Goal: Information Seeking & Learning: Check status

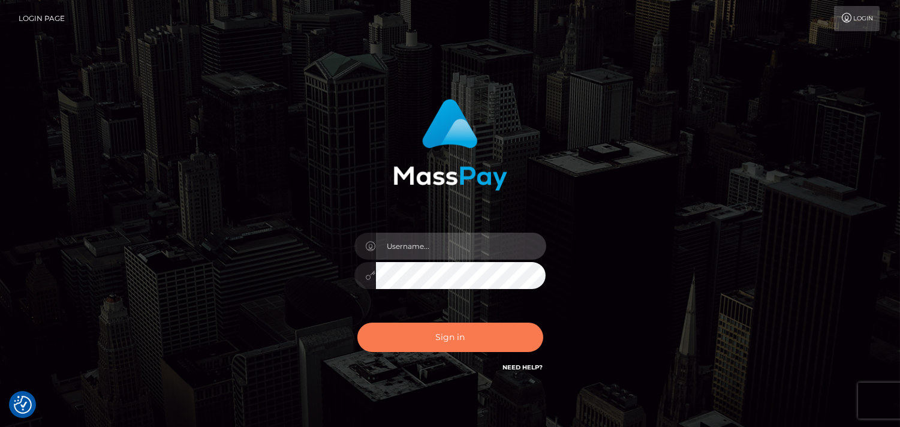
type input "[DOMAIN_NAME]"
click at [440, 341] on button "Sign in" at bounding box center [451, 337] width 186 height 29
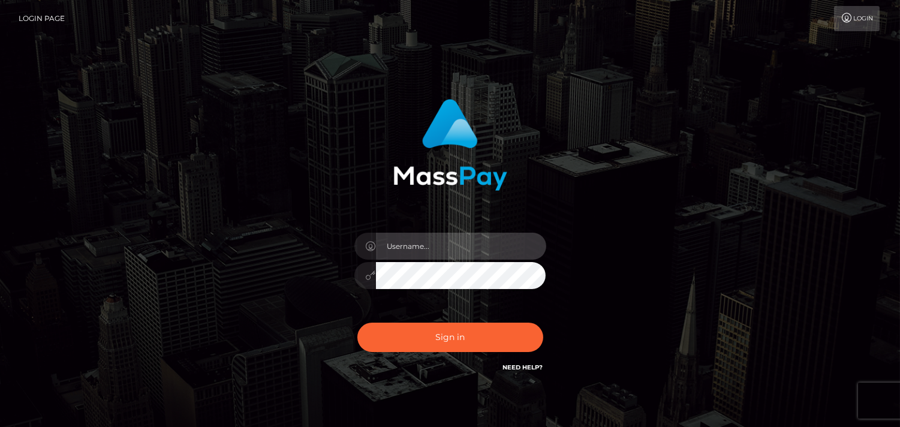
type input "[DOMAIN_NAME]"
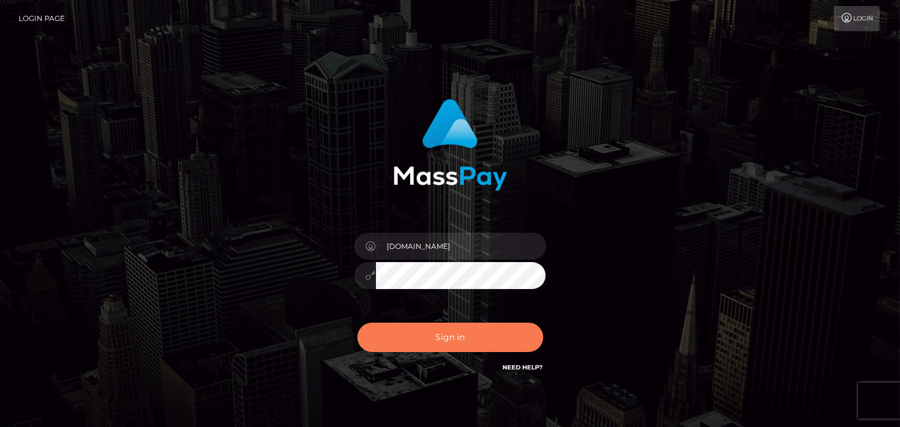
click at [451, 337] on button "Sign in" at bounding box center [451, 337] width 186 height 29
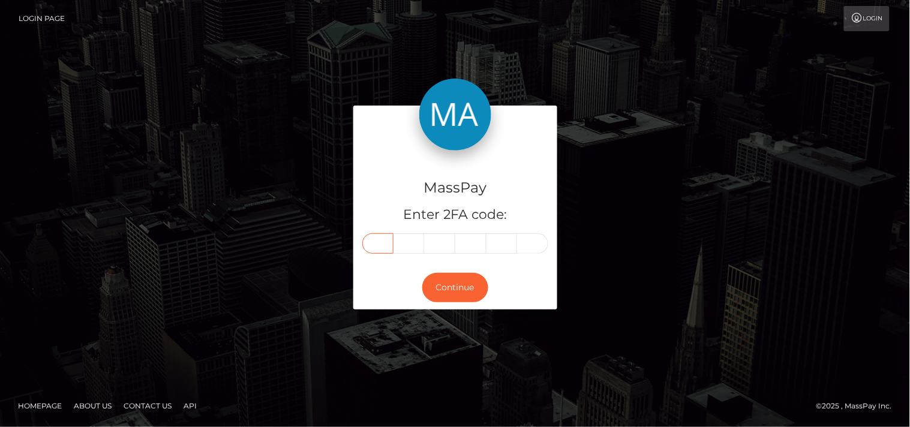
click at [380, 243] on input "text" at bounding box center [377, 243] width 31 height 20
type input "4"
type input "6"
type input "9"
type input "8"
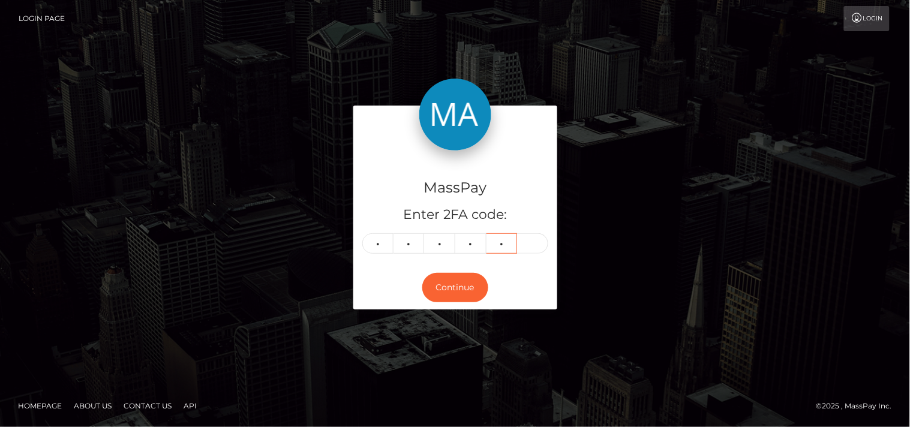
type input "6"
type input "5"
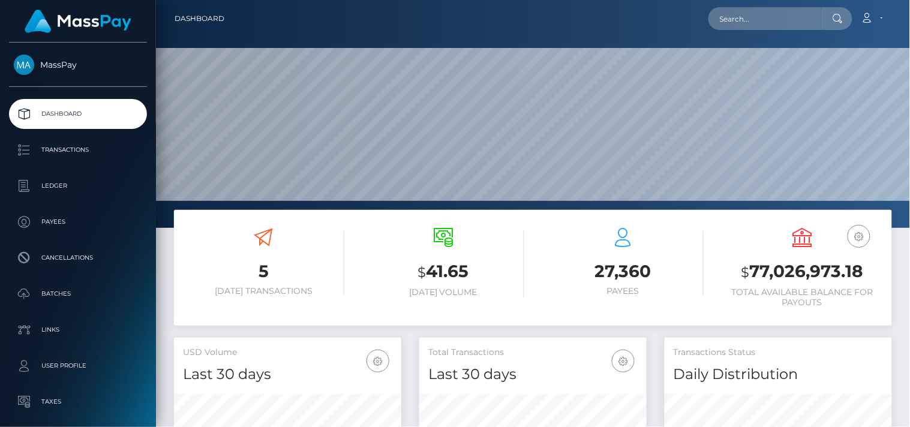
scroll to position [212, 228]
click at [746, 18] on input "text" at bounding box center [764, 18] width 113 height 23
paste input "andrmm91@gmail.com"
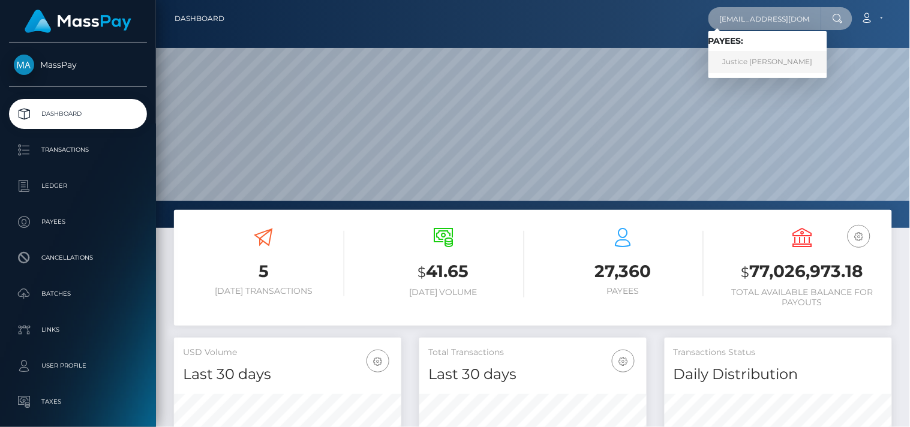
type input "andrmm91@gmail.com"
click at [747, 58] on link "Justice Pinney" at bounding box center [767, 62] width 119 height 22
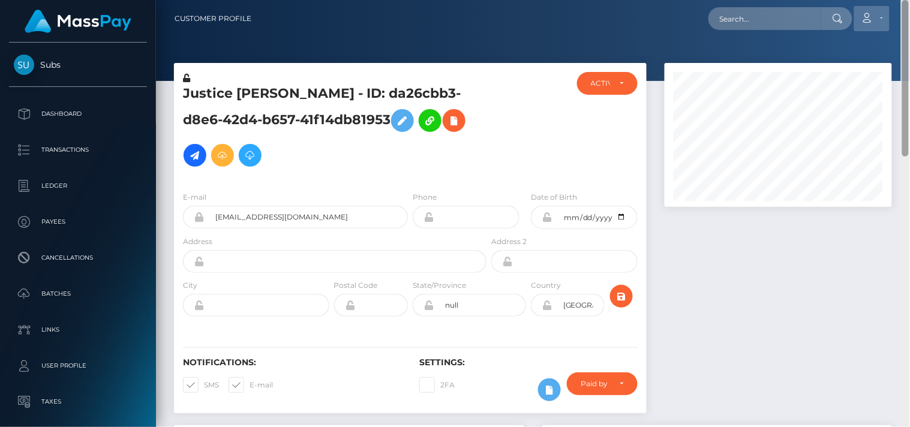
drag, startPoint x: 903, startPoint y: 272, endPoint x: 879, endPoint y: 22, distance: 251.2
click at [879, 22] on div "Customer Profile Loading... Loading..." at bounding box center [533, 213] width 754 height 427
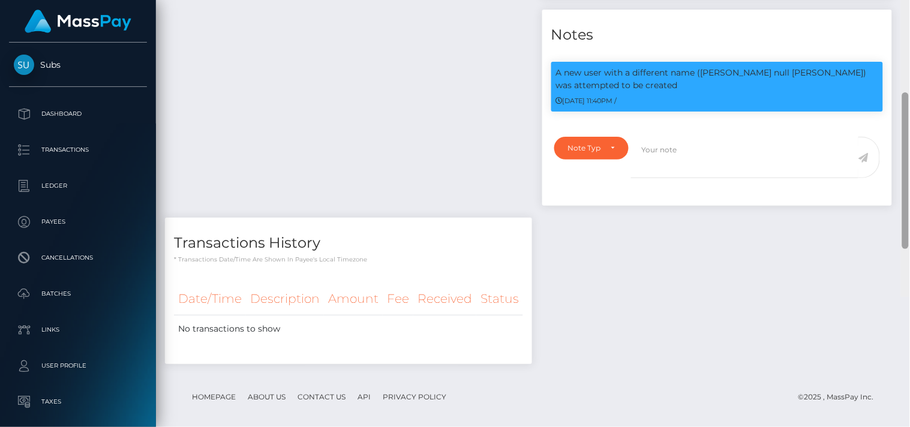
scroll to position [739, 0]
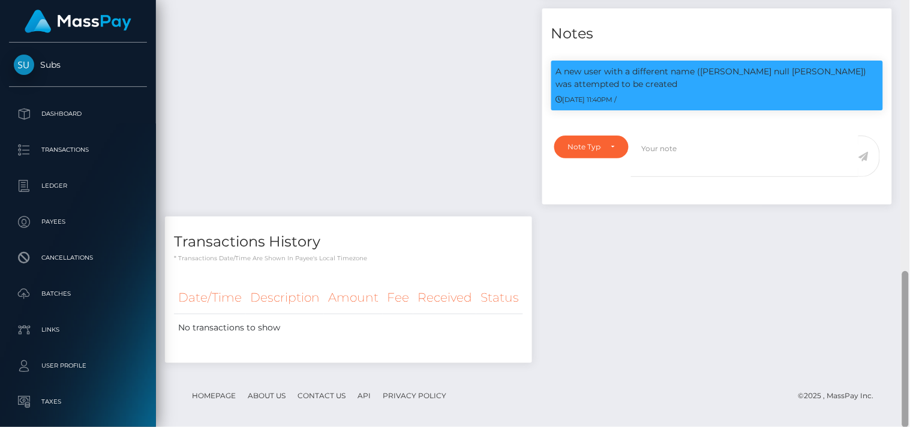
drag, startPoint x: 905, startPoint y: 163, endPoint x: 909, endPoint y: 453, distance: 290.4
click at [909, 427] on html "Subs Dashboard Transactions Ledger Payees" at bounding box center [455, 213] width 910 height 427
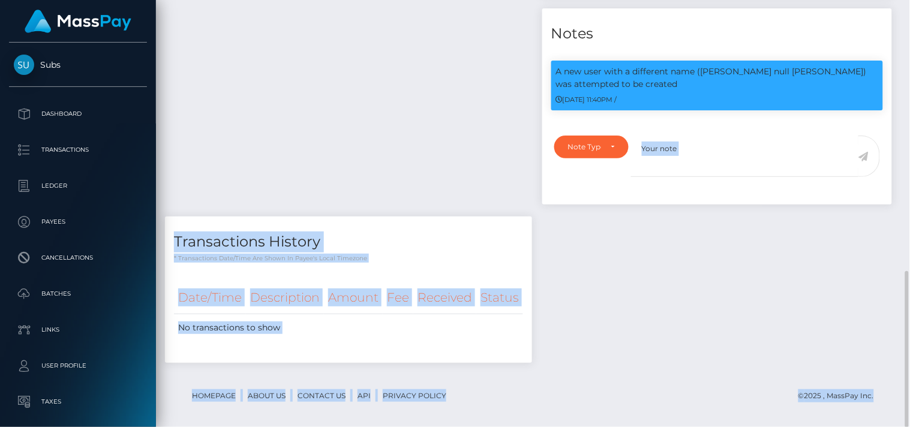
drag, startPoint x: 909, startPoint y: 305, endPoint x: 890, endPoint y: 47, distance: 258.7
click at [890, 47] on div "Customer Profile Loading... Loading..." at bounding box center [533, 213] width 754 height 427
click at [757, 266] on div "Payee Attributes Payer Name Label Value Global" at bounding box center [533, 30] width 736 height 689
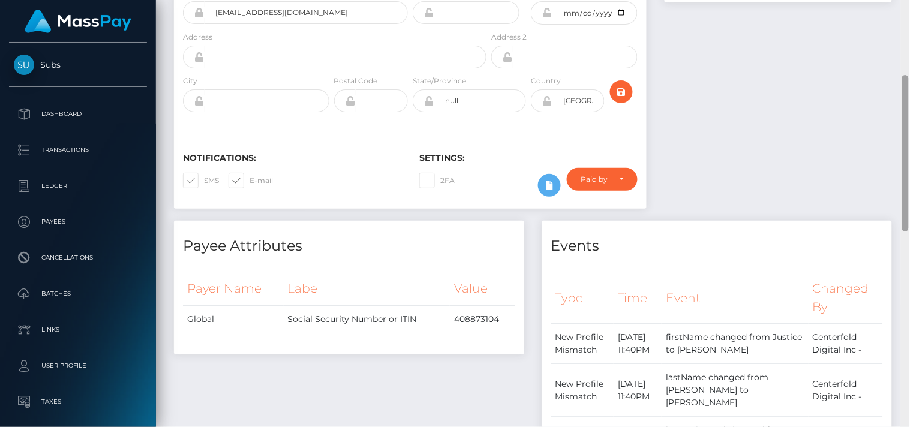
scroll to position [0, 0]
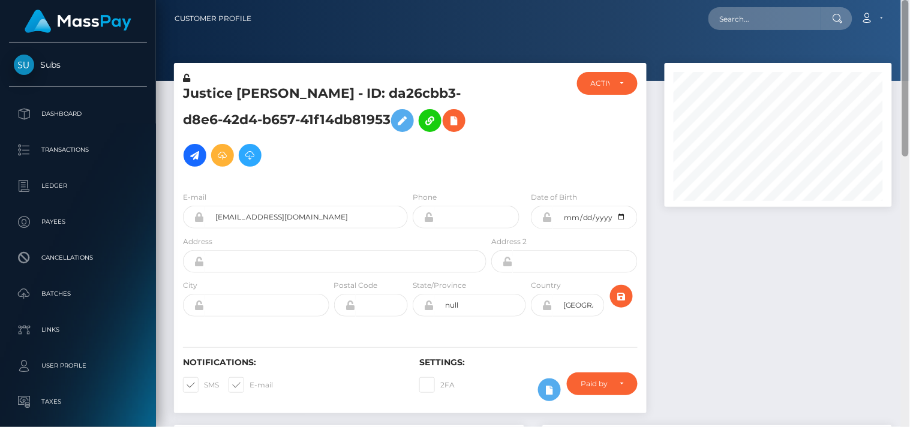
drag, startPoint x: 906, startPoint y: 309, endPoint x: 855, endPoint y: 4, distance: 309.0
click at [855, 4] on div "Customer Profile Loading... Loading..." at bounding box center [533, 213] width 754 height 427
click at [801, 19] on input "text" at bounding box center [764, 18] width 113 height 23
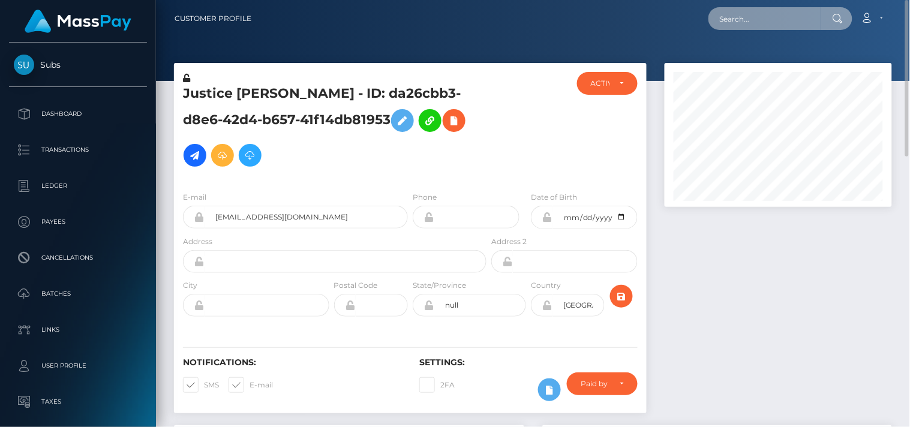
paste input "lindsay.d.moran@gmail.com"
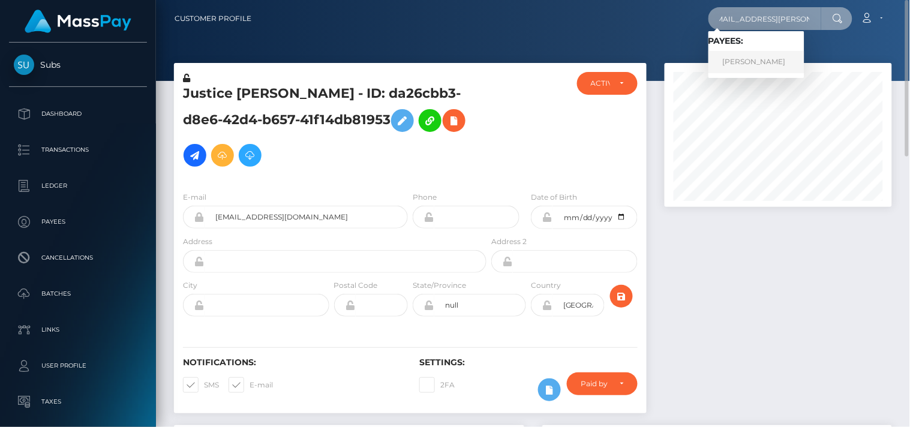
type input "lindsay.d.moran@gmail.com"
click at [756, 64] on link "Lindsay Martins" at bounding box center [756, 62] width 96 height 22
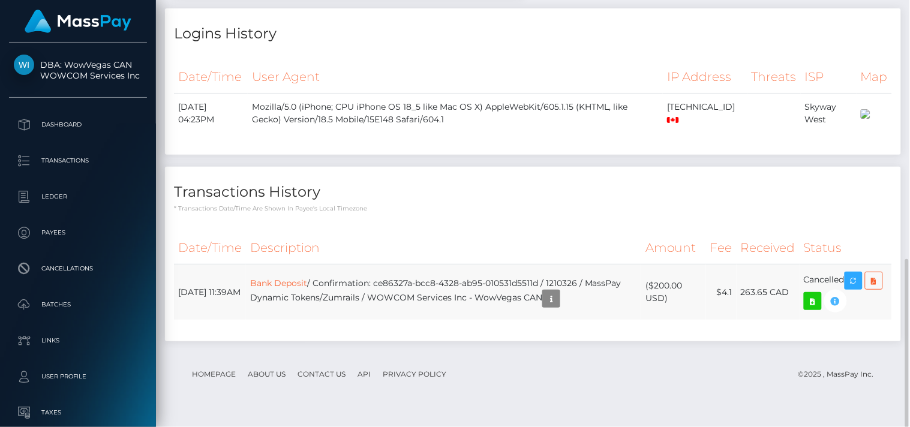
scroll to position [144, 228]
click at [852, 213] on p "* Transactions date/time are shown in payee's local timezone" at bounding box center [533, 208] width 718 height 9
click at [852, 289] on icon "button" at bounding box center [853, 281] width 14 height 15
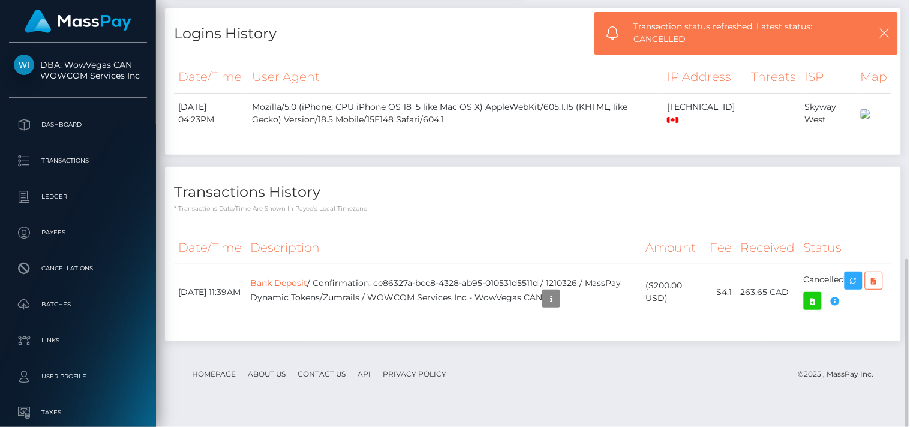
click at [861, 193] on div "Transactions History * Transactions date/time are shown in payee's local timezo…" at bounding box center [533, 190] width 736 height 46
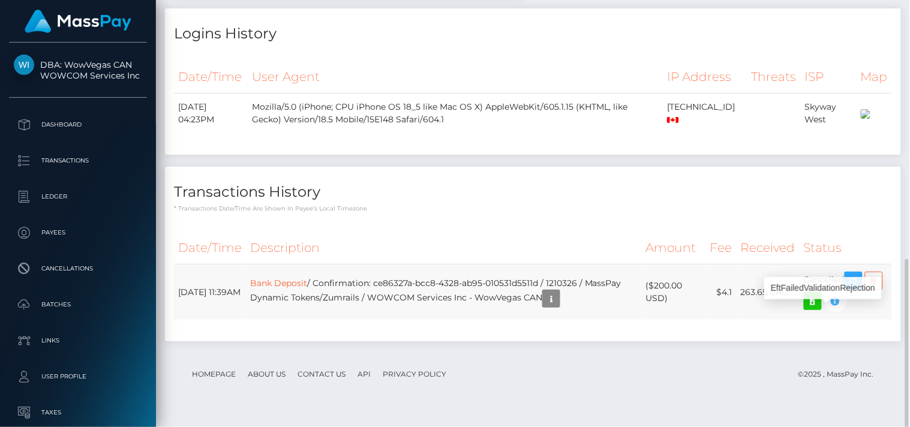
click at [834, 309] on icon "button" at bounding box center [835, 301] width 14 height 15
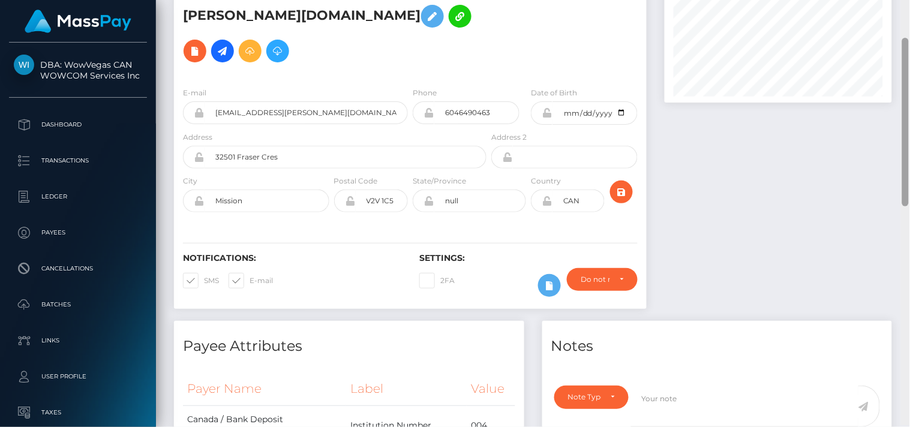
drag, startPoint x: 906, startPoint y: 286, endPoint x: 886, endPoint y: 70, distance: 216.3
click at [886, 70] on div "Customer Profile Loading... Loading..." at bounding box center [533, 213] width 754 height 427
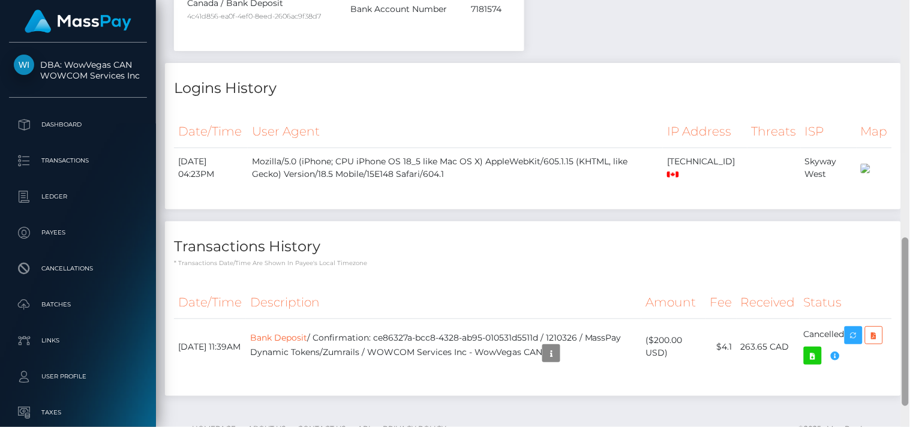
scroll to position [656, 0]
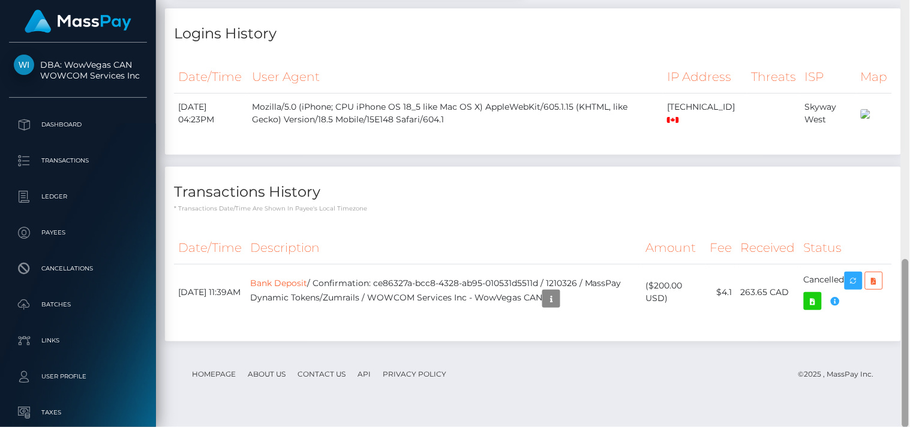
drag, startPoint x: 906, startPoint y: 159, endPoint x: 909, endPoint y: 381, distance: 222.0
click at [909, 381] on div at bounding box center [905, 214] width 9 height 428
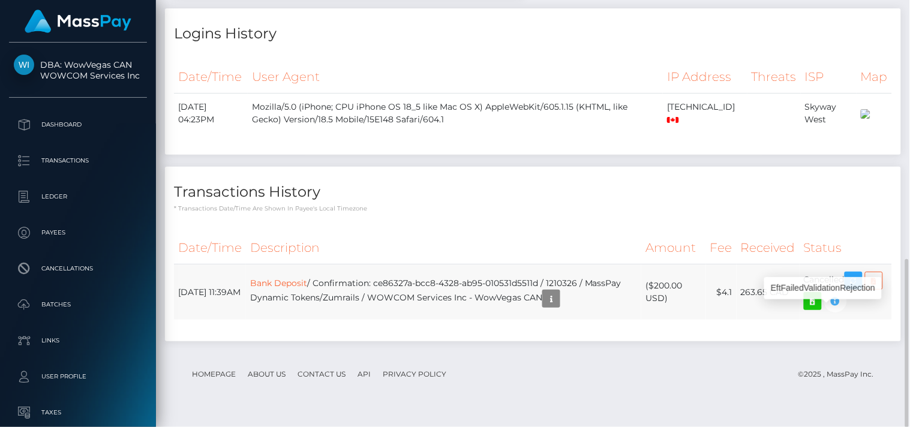
scroll to position [144, 228]
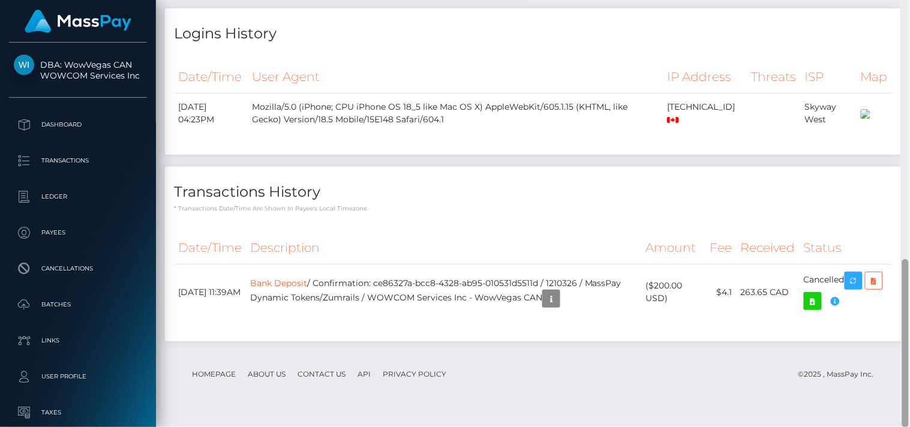
click at [909, 278] on div at bounding box center [905, 214] width 9 height 428
click at [906, 268] on div at bounding box center [905, 343] width 7 height 169
click at [558, 307] on icon "button" at bounding box center [551, 299] width 14 height 15
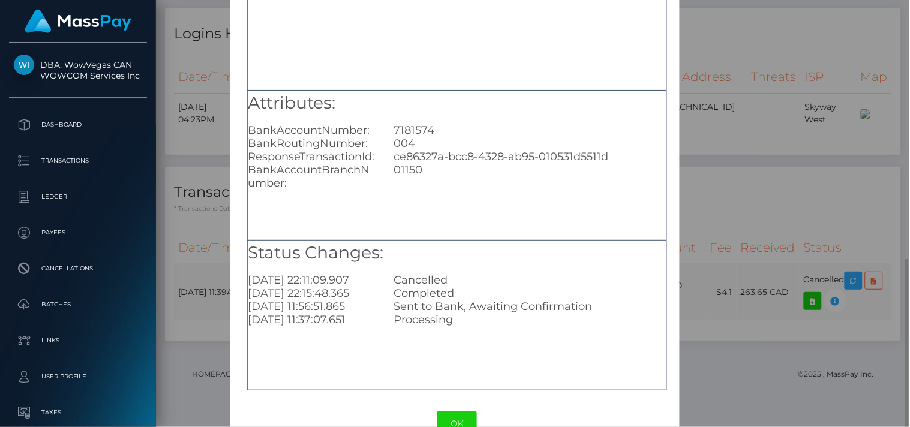
scroll to position [143, 0]
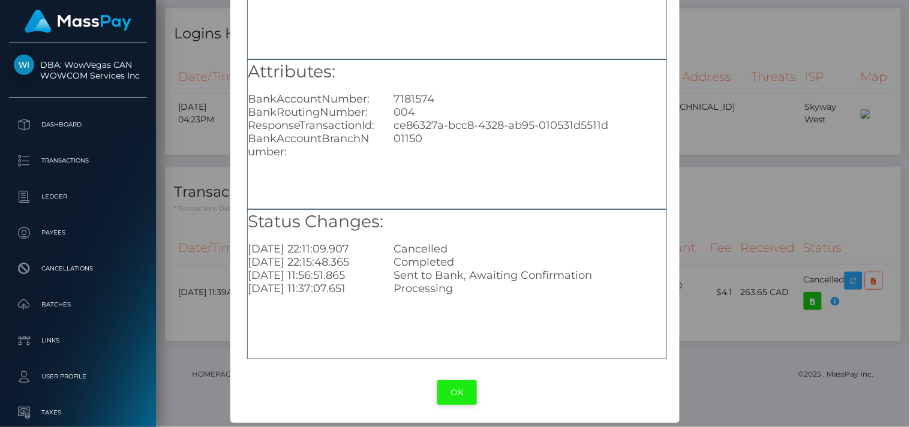
click at [466, 386] on button "OK" at bounding box center [457, 392] width 40 height 25
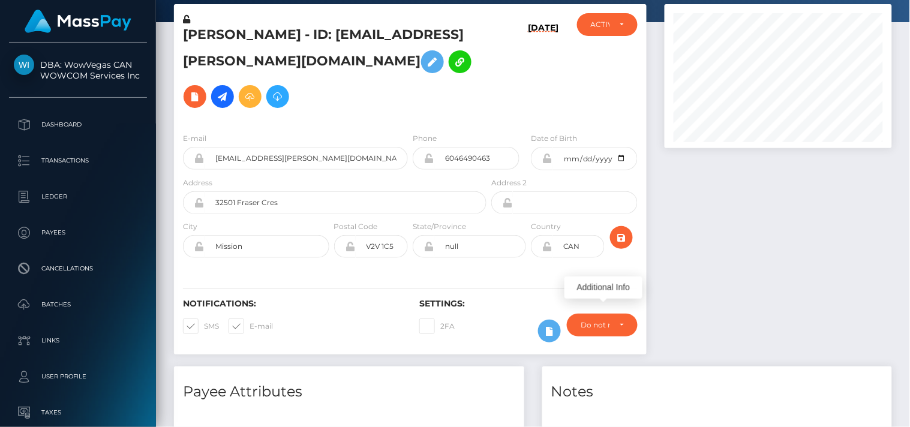
scroll to position [0, 0]
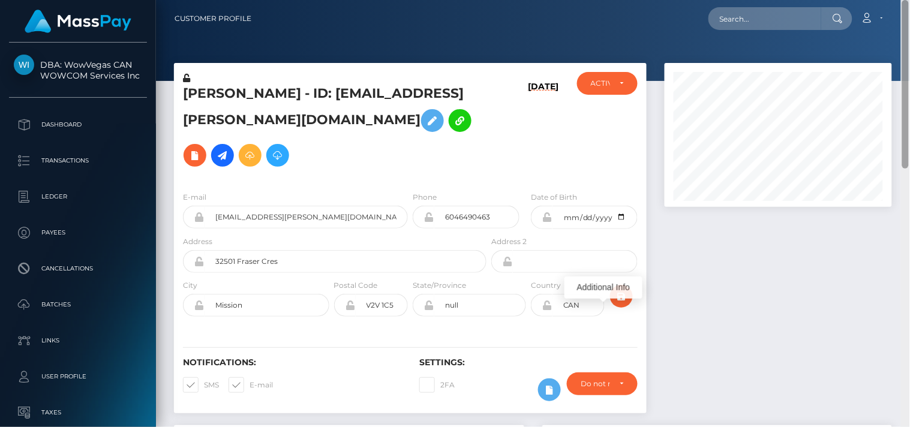
drag, startPoint x: 903, startPoint y: 296, endPoint x: 909, endPoint y: -5, distance: 301.2
click at [909, 0] on html "DBA: WowVegas CAN WOWCOM Services Inc Dashboard Transactions Ledger" at bounding box center [455, 213] width 910 height 427
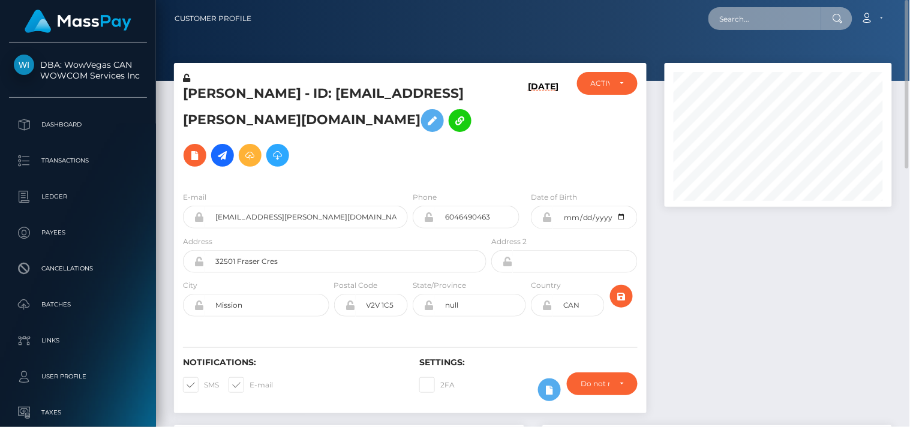
click at [802, 18] on input "text" at bounding box center [764, 18] width 113 height 23
paste input "jessdemise39@gmail.com"
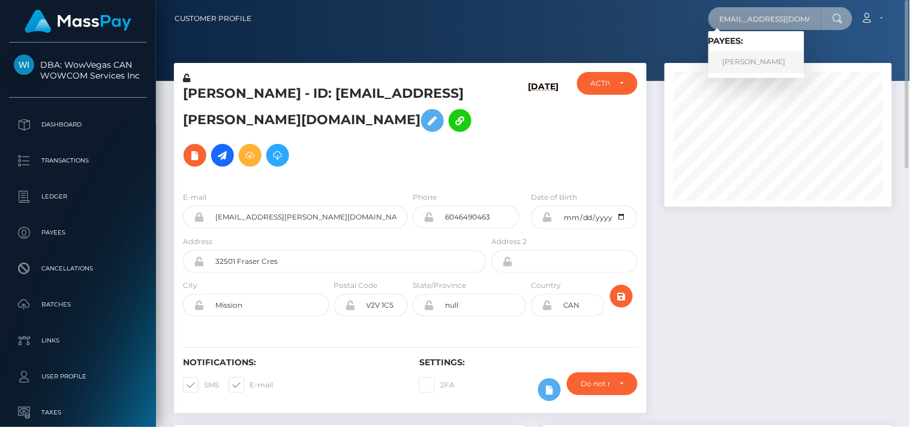
type input "jessdemise39@gmail.com"
click at [738, 57] on link "Jessica Olaughlin" at bounding box center [756, 62] width 96 height 22
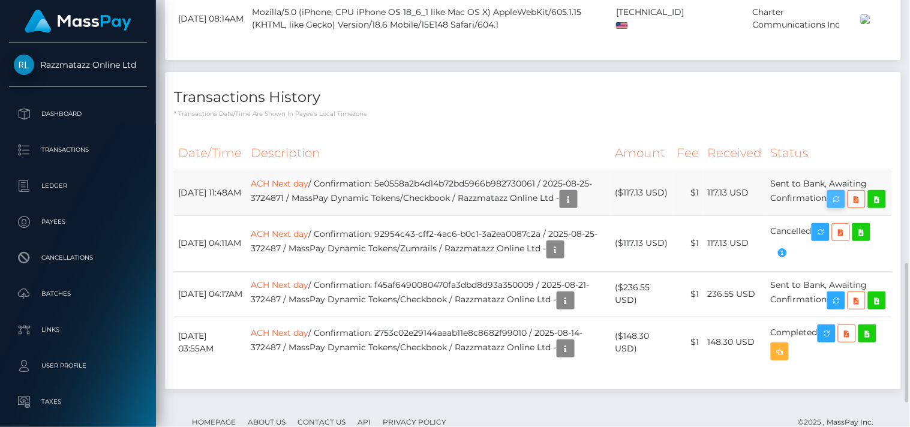
scroll to position [144, 228]
click at [839, 205] on icon "button" at bounding box center [836, 199] width 14 height 15
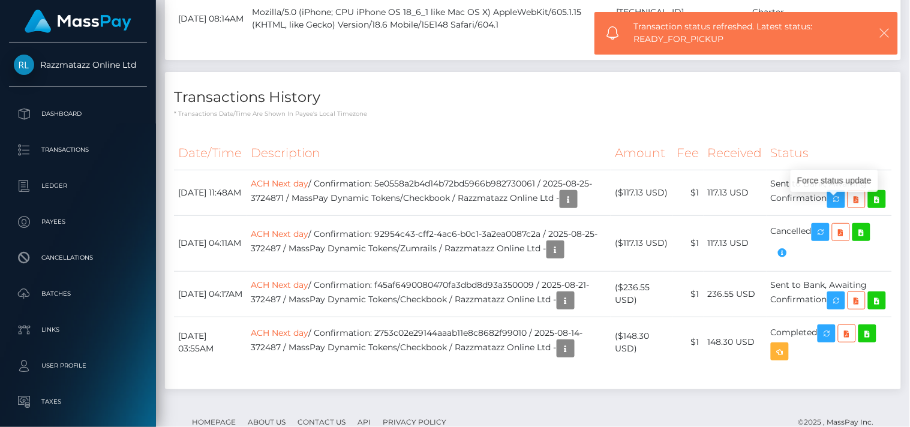
click at [884, 34] on icon "button" at bounding box center [885, 33] width 12 height 12
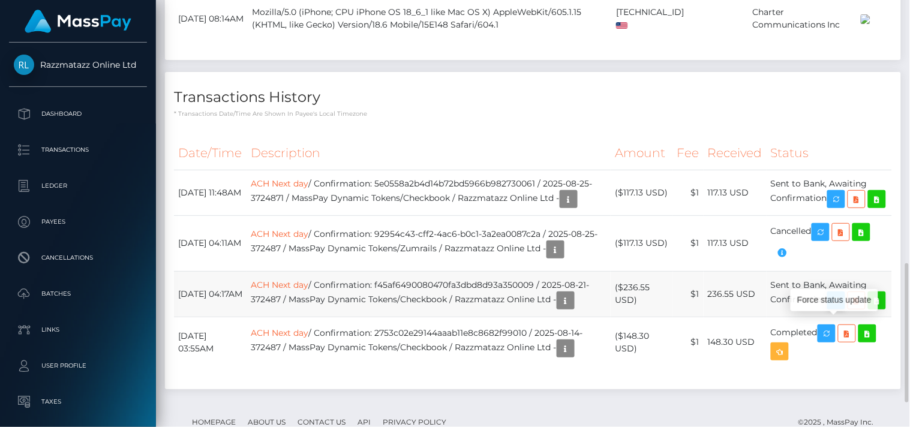
click at [839, 308] on icon "button" at bounding box center [836, 300] width 14 height 15
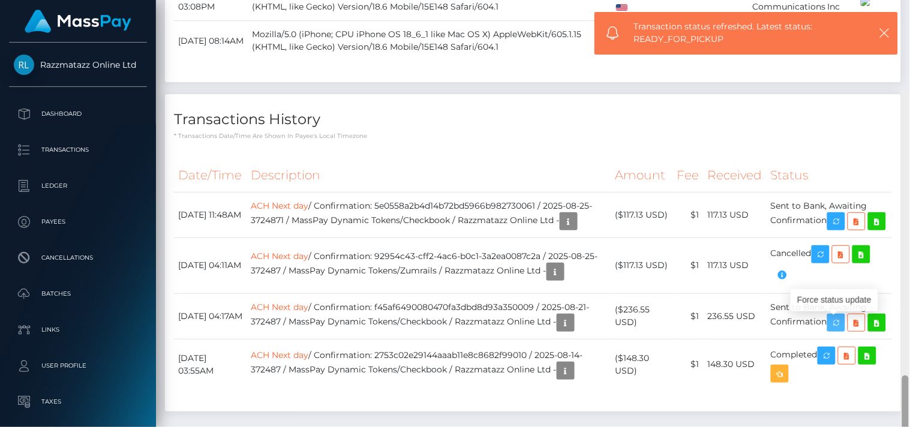
scroll to position [885, 0]
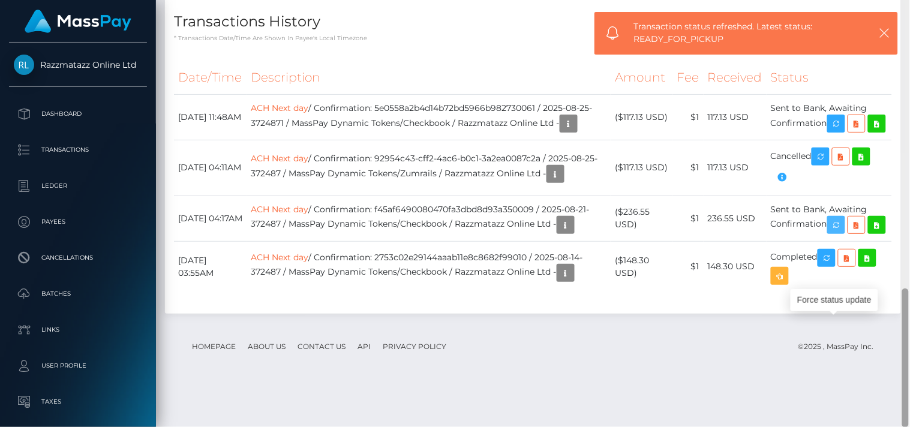
drag, startPoint x: 908, startPoint y: 292, endPoint x: 909, endPoint y: 380, distance: 88.2
click at [909, 380] on div at bounding box center [905, 214] width 9 height 428
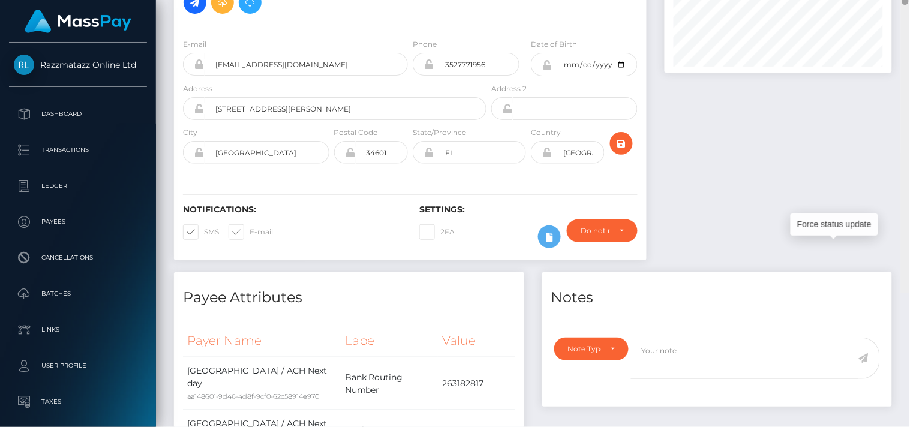
scroll to position [0, 0]
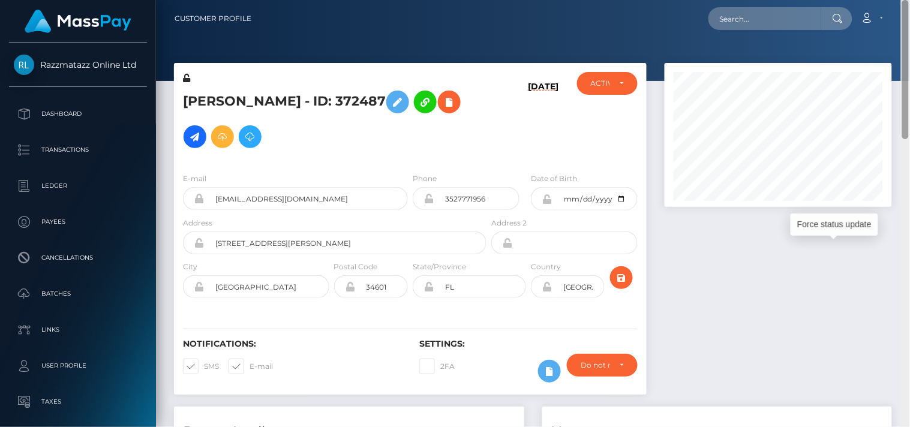
drag, startPoint x: 909, startPoint y: 304, endPoint x: 885, endPoint y: -28, distance: 332.5
click at [885, 0] on html "Razzmatazz Online Ltd Dashboard Transactions Ledger Payees Links" at bounding box center [455, 213] width 910 height 427
click at [800, 15] on input "text" at bounding box center [764, 18] width 113 height 23
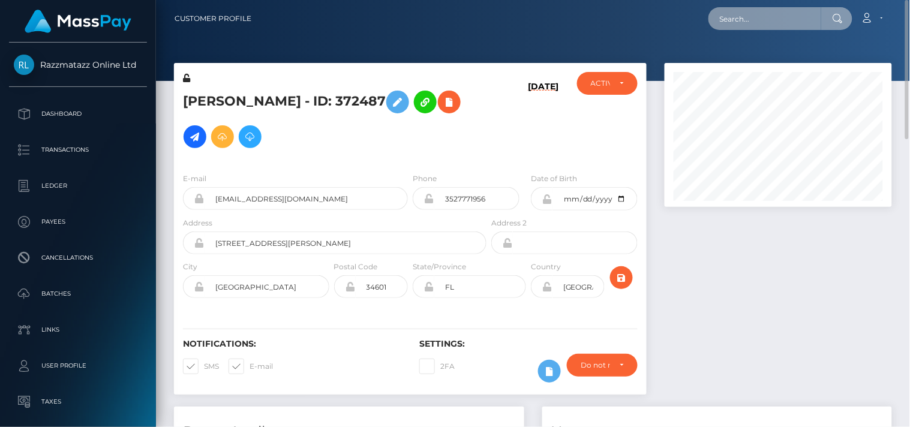
paste input "lovely2468@proton.me"
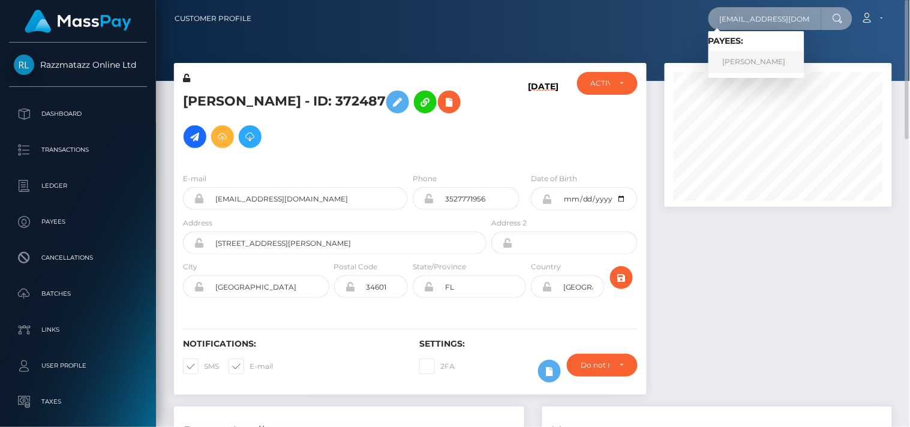
type input "lovely2468@proton.me"
click at [748, 61] on link "Lisa Quattrone" at bounding box center [756, 62] width 96 height 22
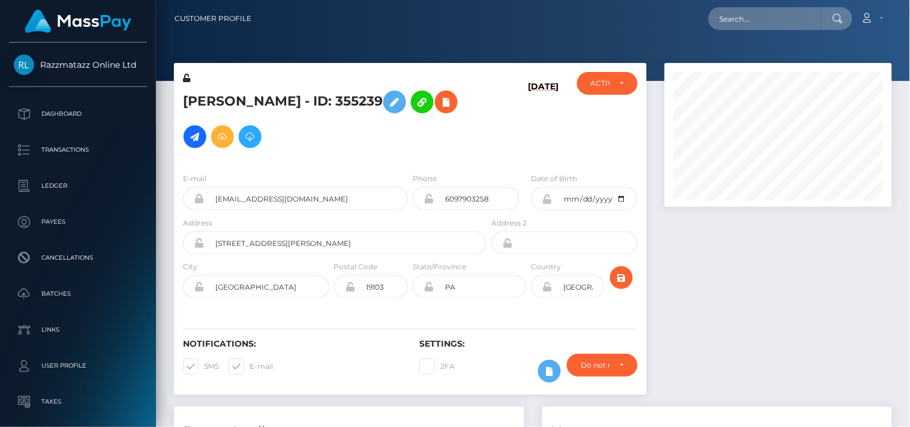
scroll to position [144, 228]
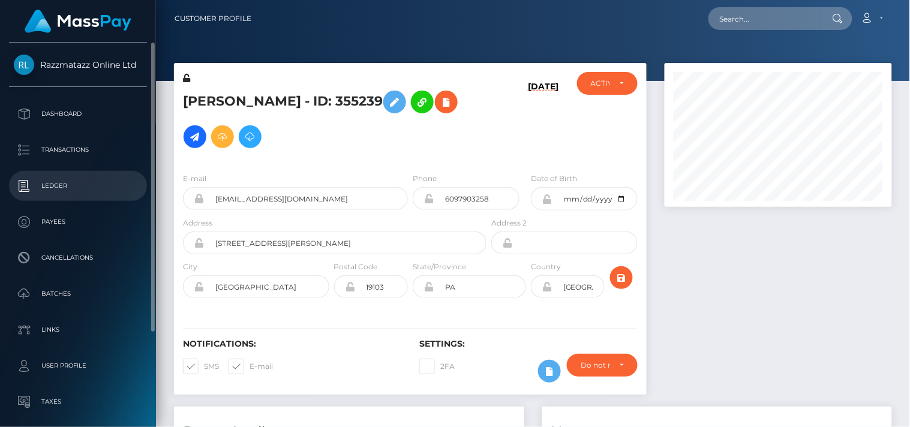
click at [0, 190] on li "Ledger" at bounding box center [78, 186] width 156 height 30
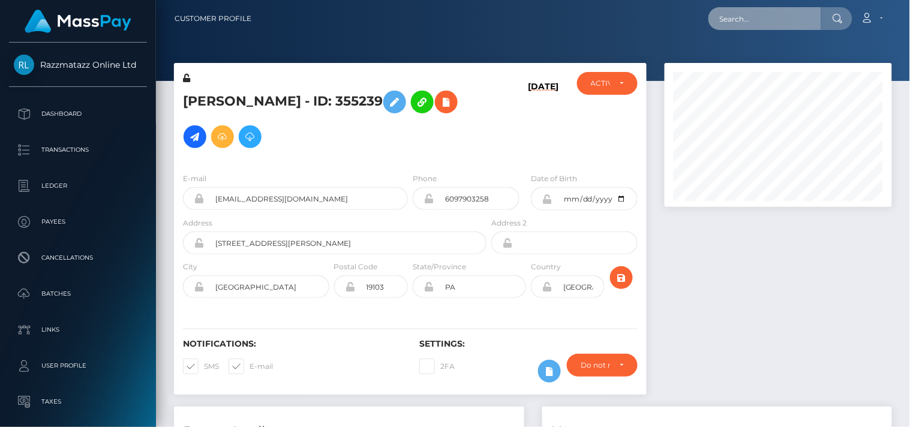
click at [735, 19] on input "text" at bounding box center [764, 18] width 113 height 23
click at [753, 244] on div at bounding box center [778, 235] width 245 height 344
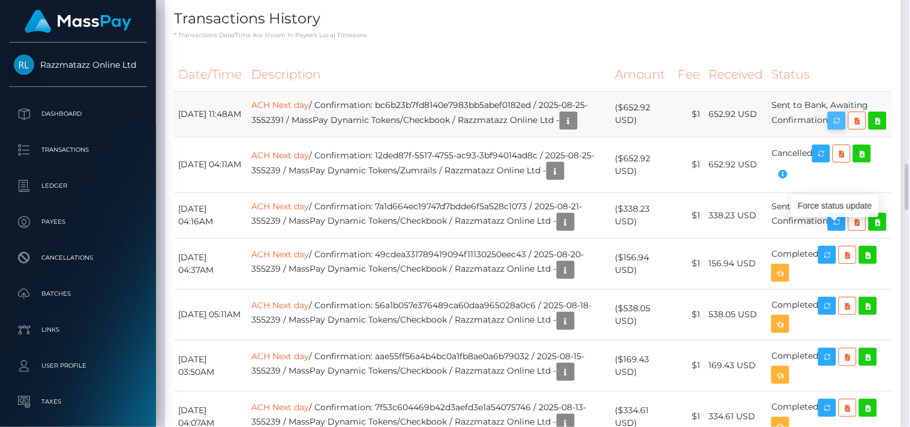
click at [842, 128] on icon "button" at bounding box center [837, 120] width 14 height 15
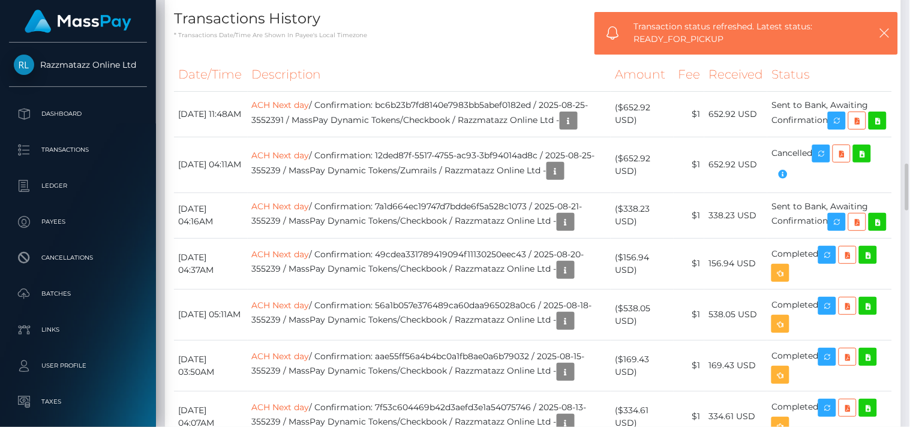
click at [499, 40] on p "* Transactions date/time are shown in payee's local timezone" at bounding box center [533, 35] width 718 height 9
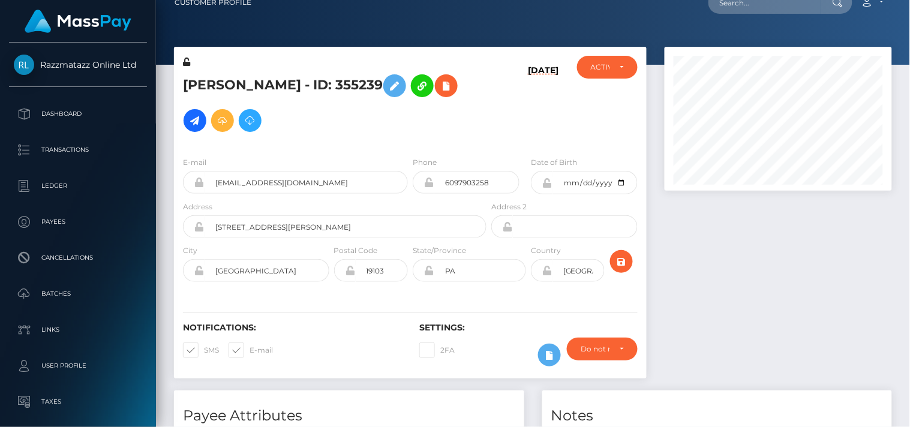
scroll to position [0, 0]
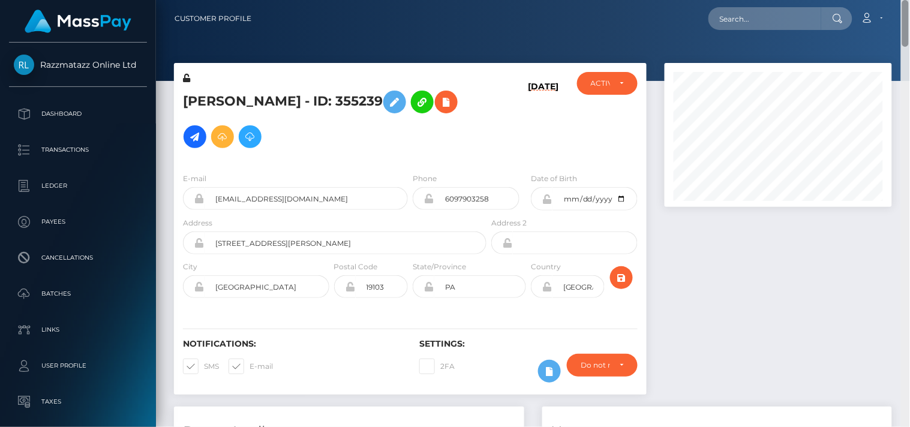
drag, startPoint x: 905, startPoint y: 182, endPoint x: 898, endPoint y: -23, distance: 205.3
click at [898, 0] on html "Razzmatazz Online Ltd Dashboard Transactions Ledger Payees Links" at bounding box center [455, 213] width 910 height 427
click at [779, 19] on input "text" at bounding box center [764, 18] width 113 height 23
paste input "waifufreckled@gmail.com"
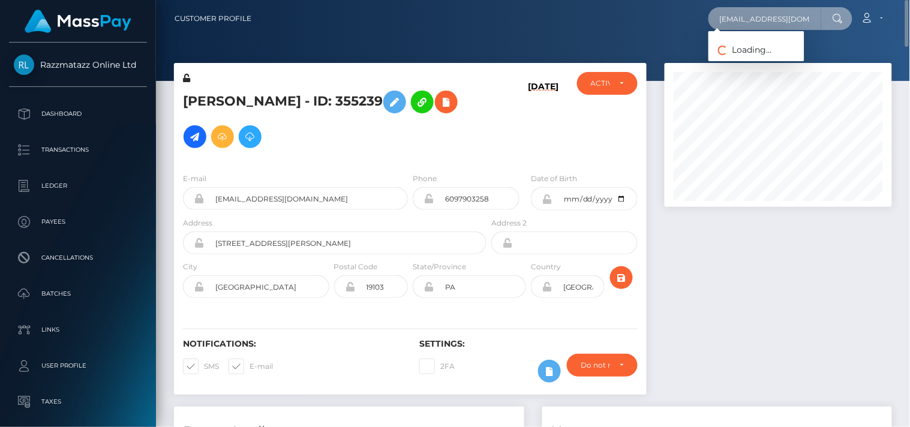
scroll to position [0, 2]
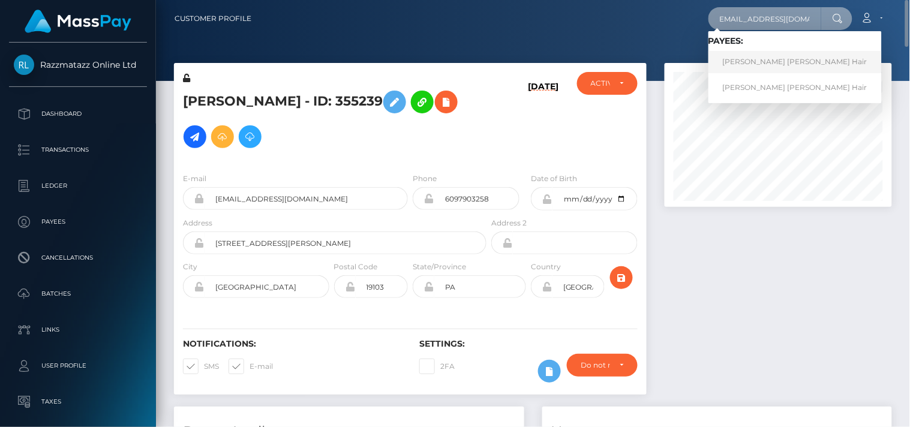
type input "waifufreckled@gmail.com"
click at [733, 66] on link "Marisa Erin Hair" at bounding box center [794, 62] width 173 height 22
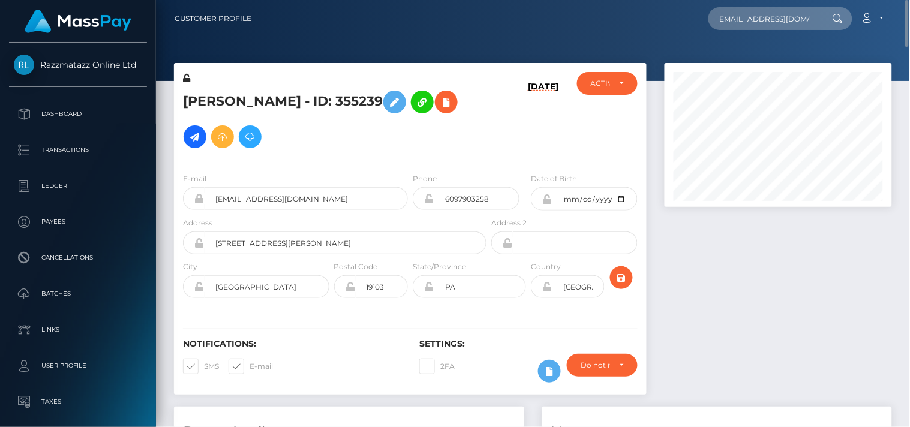
scroll to position [0, 0]
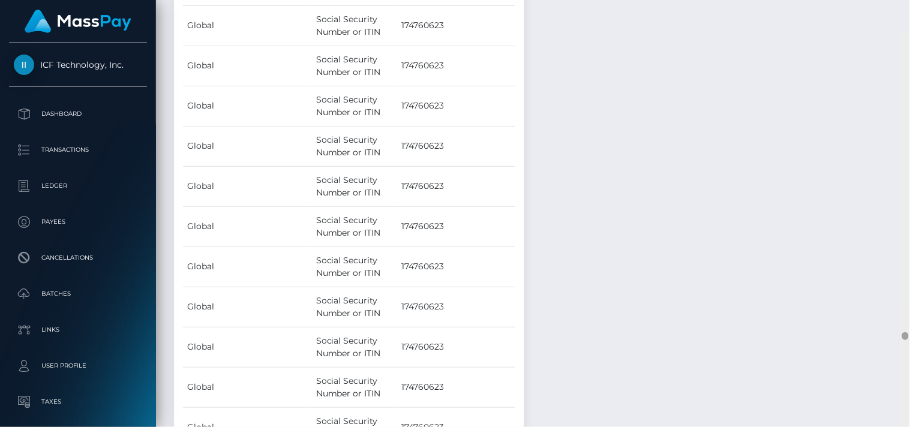
scroll to position [16446, 0]
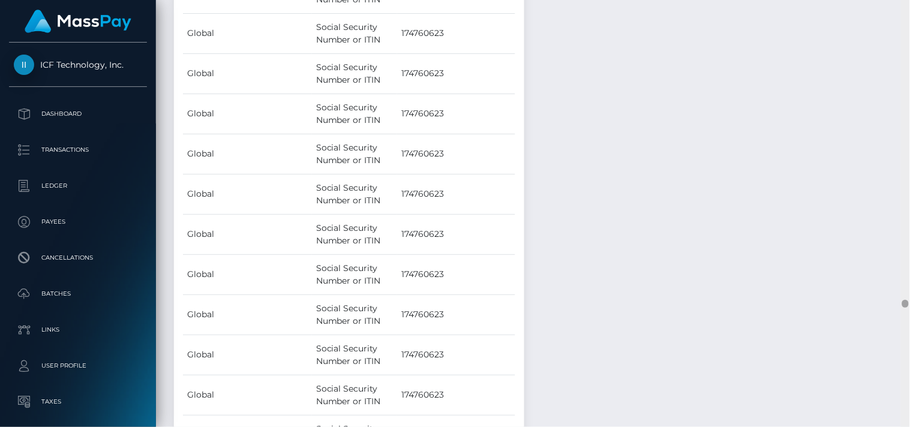
drag, startPoint x: 906, startPoint y: 42, endPoint x: 909, endPoint y: 302, distance: 259.8
click at [909, 302] on div at bounding box center [905, 214] width 9 height 428
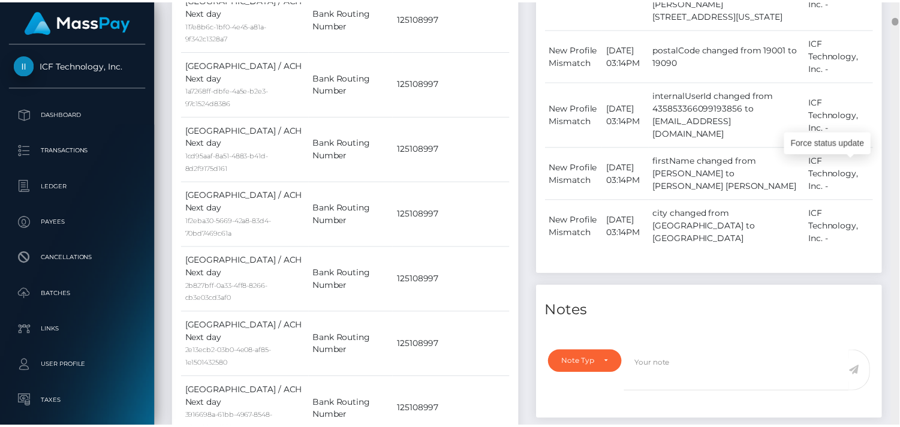
scroll to position [0, 0]
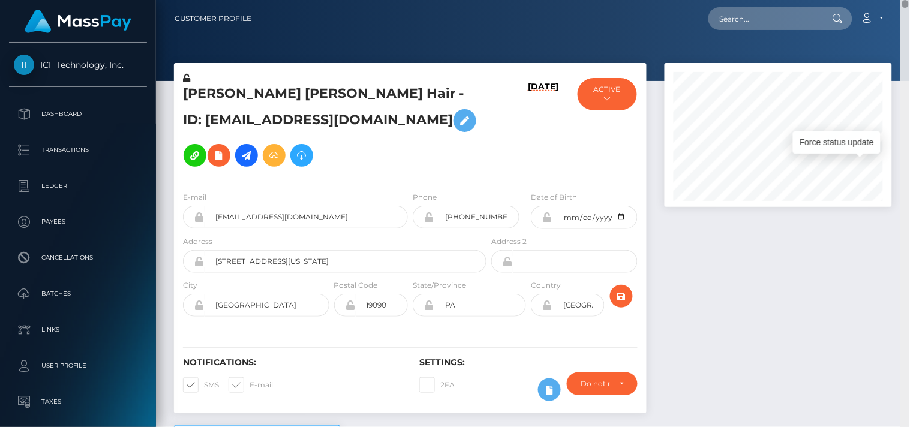
drag, startPoint x: 906, startPoint y: 301, endPoint x: 873, endPoint y: -5, distance: 307.6
click at [873, 0] on html "ICF Technology, Inc. Dashboard Transactions Ledger Payees Batches" at bounding box center [455, 213] width 910 height 427
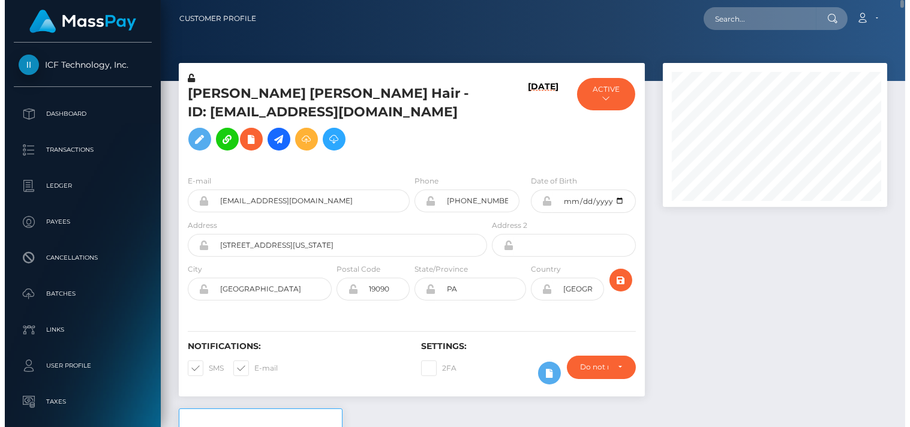
scroll to position [599722, 599642]
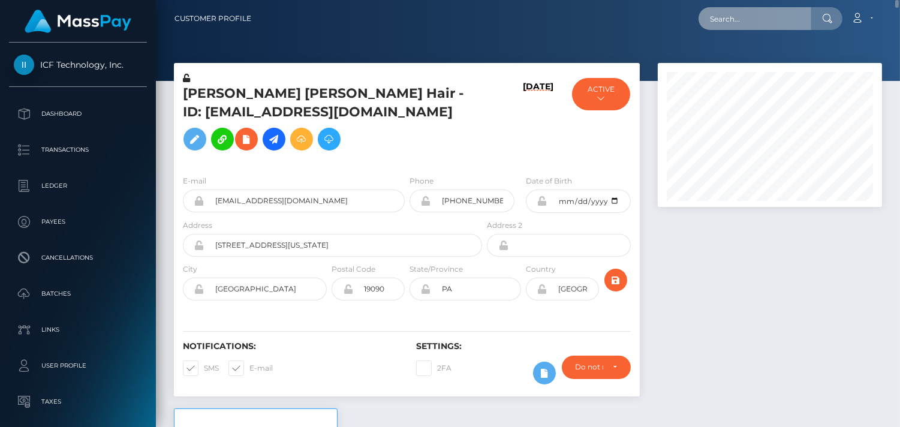
click at [752, 18] on input "text" at bounding box center [755, 18] width 113 height 23
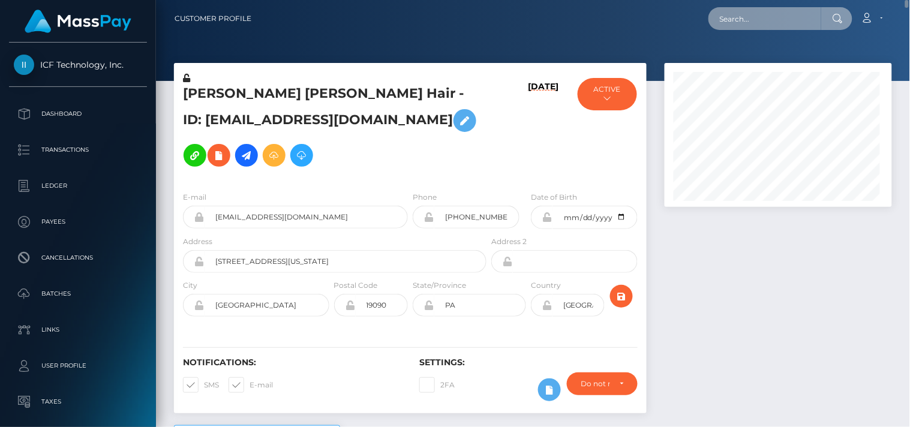
scroll to position [144, 228]
paste input "kamrih729@gmail.com"
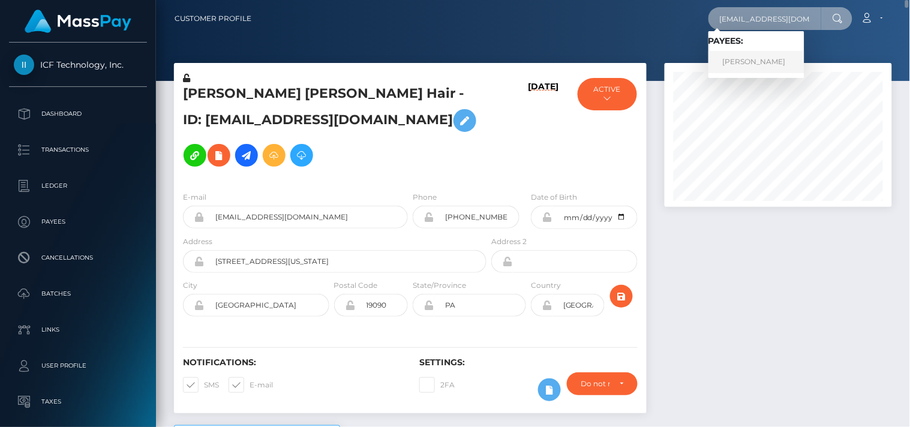
type input "kamrih729@gmail.com"
click at [734, 58] on link "Kamri Hurdle" at bounding box center [756, 62] width 96 height 22
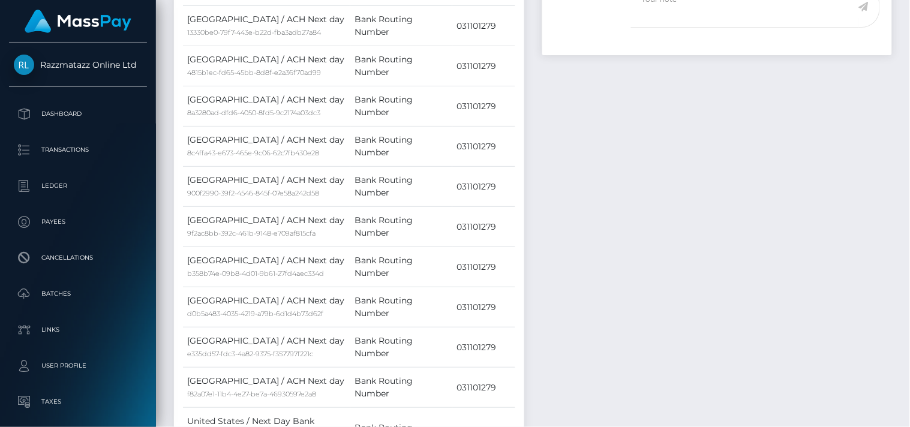
scroll to position [504, 0]
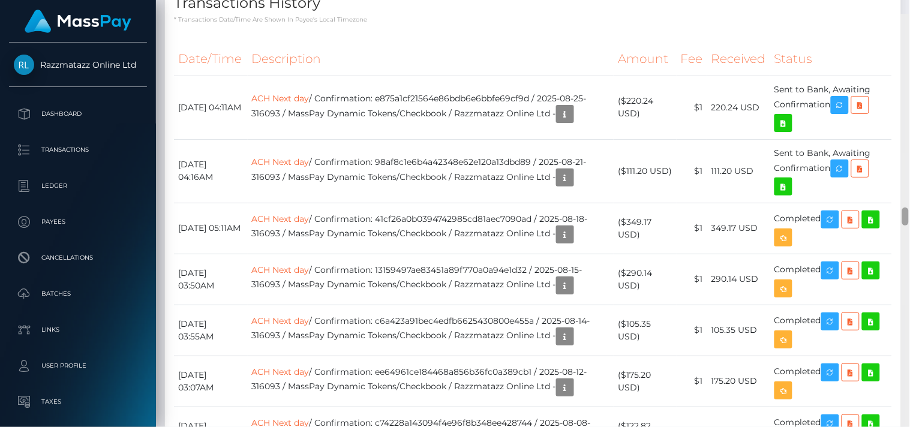
scroll to position [4544, 0]
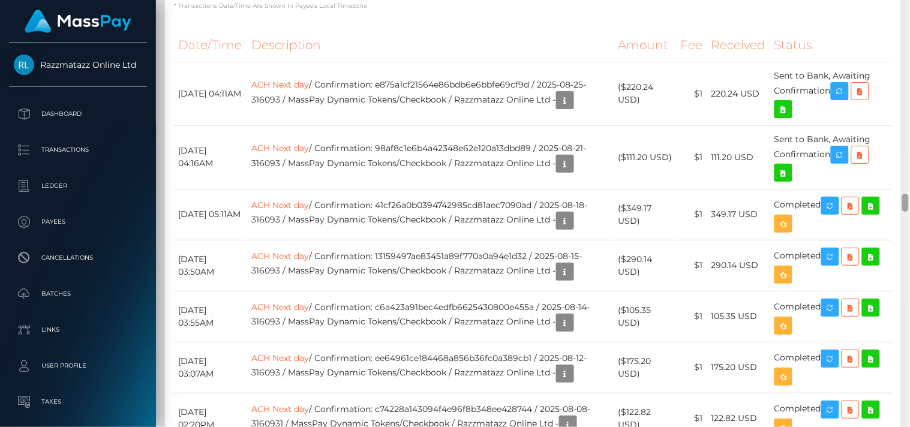
drag, startPoint x: 905, startPoint y: 32, endPoint x: 900, endPoint y: 205, distance: 172.8
click at [900, 205] on div "Customer Profile Loading... Loading..." at bounding box center [533, 213] width 754 height 427
click at [841, 99] on icon "button" at bounding box center [840, 91] width 14 height 15
click at [846, 163] on icon "button" at bounding box center [840, 155] width 14 height 15
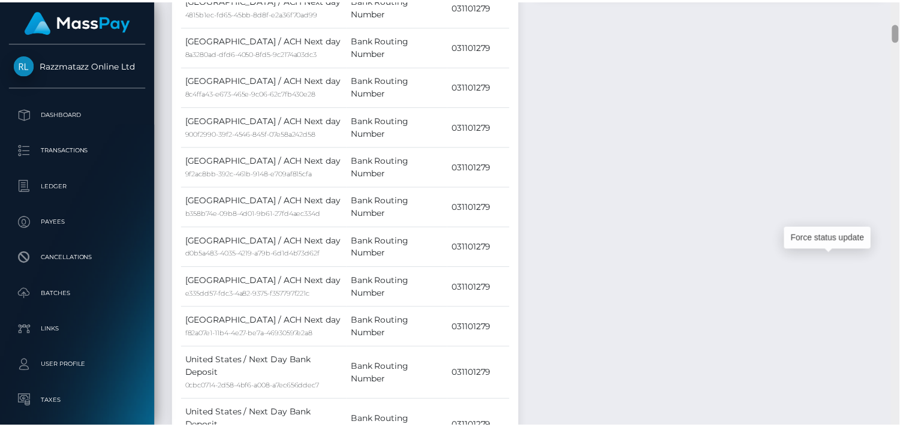
scroll to position [0, 0]
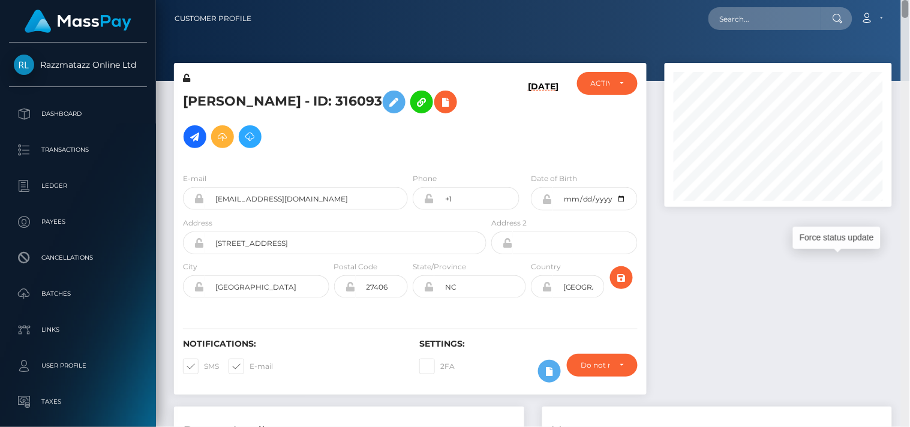
drag, startPoint x: 906, startPoint y: 199, endPoint x: 887, endPoint y: -5, distance: 204.9
click at [887, 0] on html "Razzmatazz Online Ltd Dashboard Transactions Ledger Payees Links" at bounding box center [455, 213] width 910 height 427
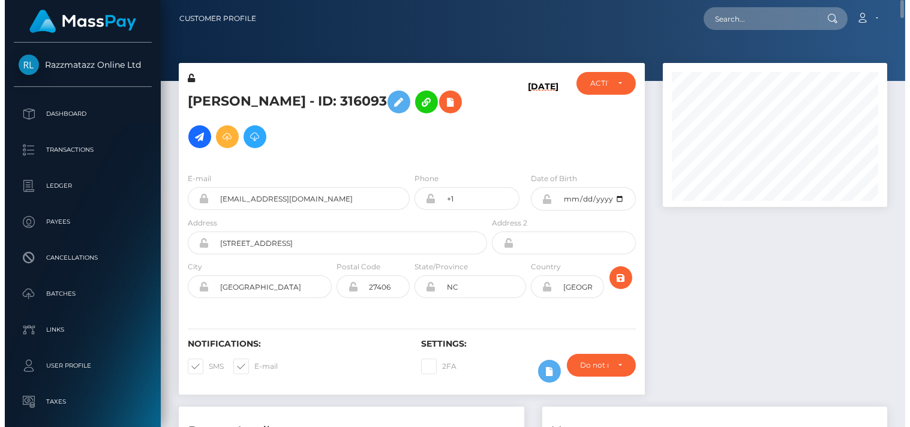
scroll to position [599722, 599642]
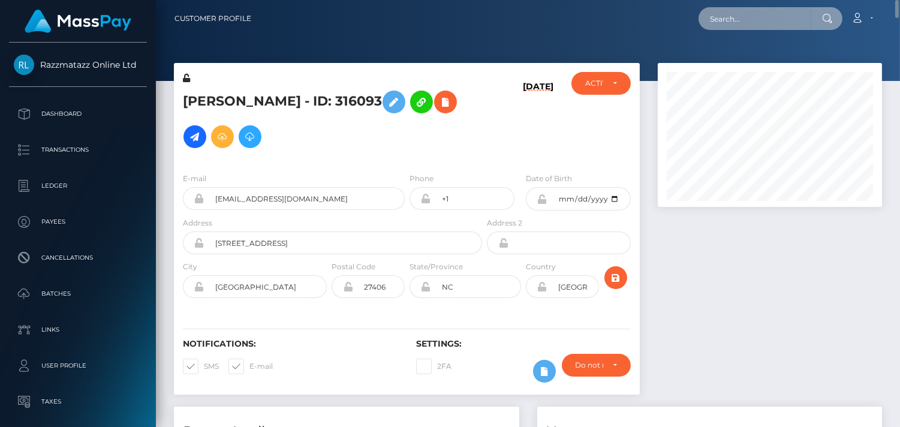
click at [724, 11] on input "text" at bounding box center [755, 18] width 113 height 23
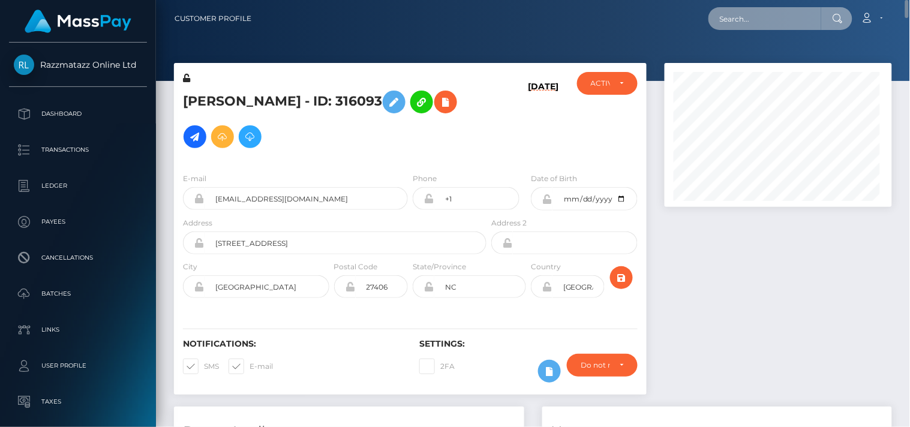
scroll to position [144, 228]
paste input "grace.candelario.21@gmail.com"
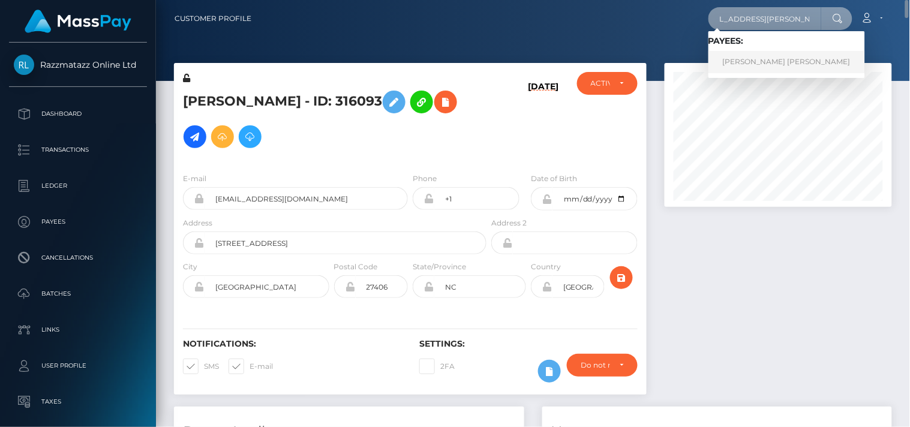
type input "grace.candelario.21@gmail.com"
click at [734, 52] on link "Mary Grace Reyes Candelario" at bounding box center [786, 62] width 157 height 22
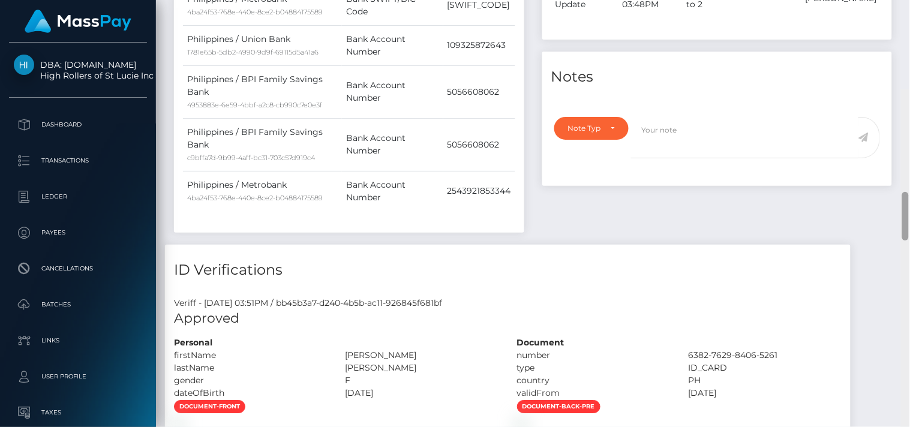
scroll to position [1532, 0]
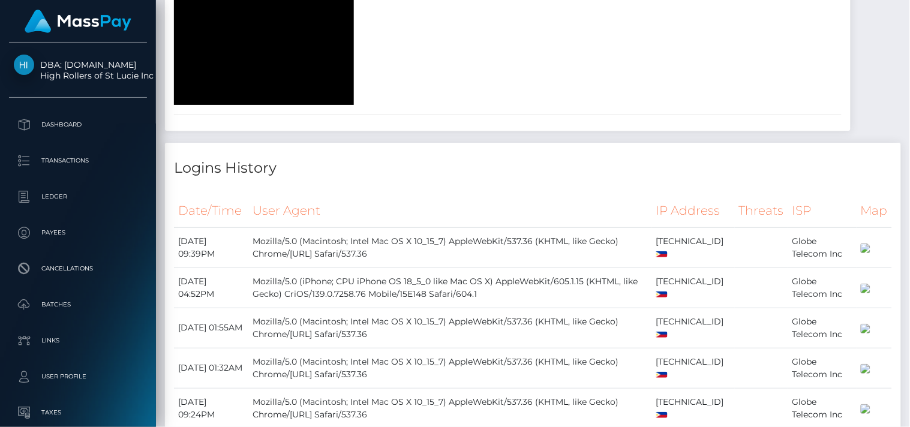
drag, startPoint x: 903, startPoint y: 54, endPoint x: 909, endPoint y: 202, distance: 148.3
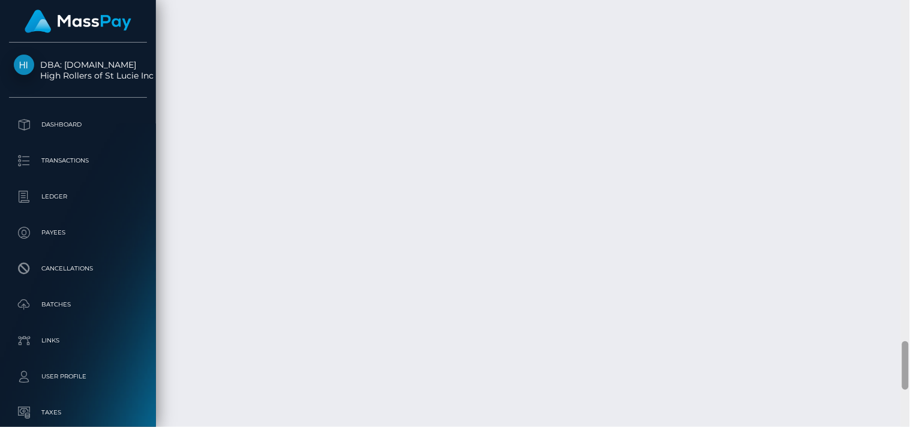
scroll to position [3036, 0]
drag, startPoint x: 908, startPoint y: 184, endPoint x: 909, endPoint y: 355, distance: 171.6
click at [909, 355] on div at bounding box center [905, 214] width 9 height 428
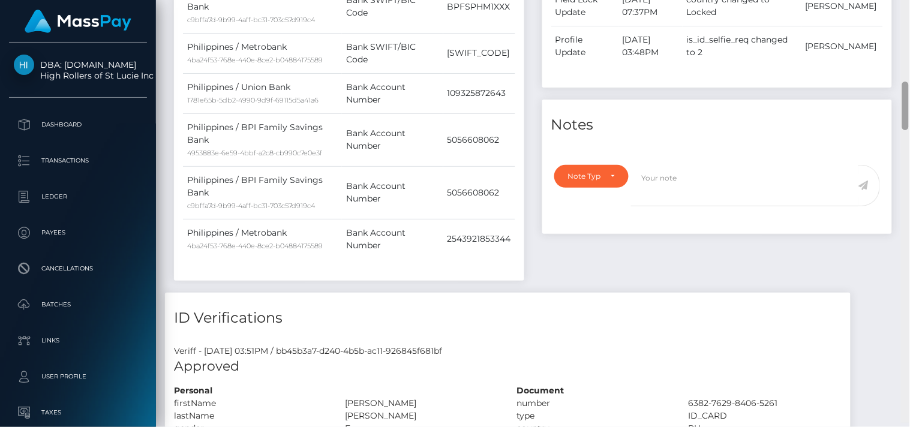
scroll to position [0, 0]
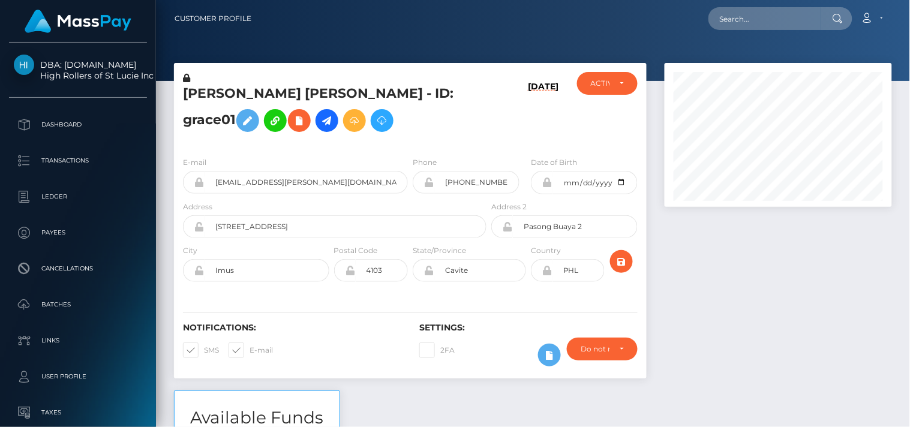
drag, startPoint x: 906, startPoint y: 358, endPoint x: 843, endPoint y: -22, distance: 385.4
click at [843, 0] on html "DBA: [DOMAIN_NAME] High Rollers of St Lucie Inc Dashboard Transactions Ledger P…" at bounding box center [455, 213] width 910 height 427
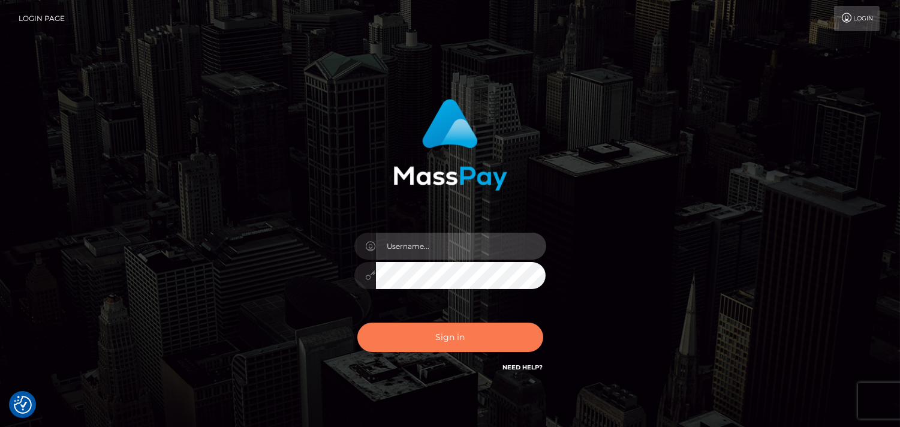
type input "[DOMAIN_NAME]"
click at [434, 338] on button "Sign in" at bounding box center [451, 337] width 186 height 29
type input "[DOMAIN_NAME]"
click at [468, 339] on button "Sign in" at bounding box center [451, 337] width 186 height 29
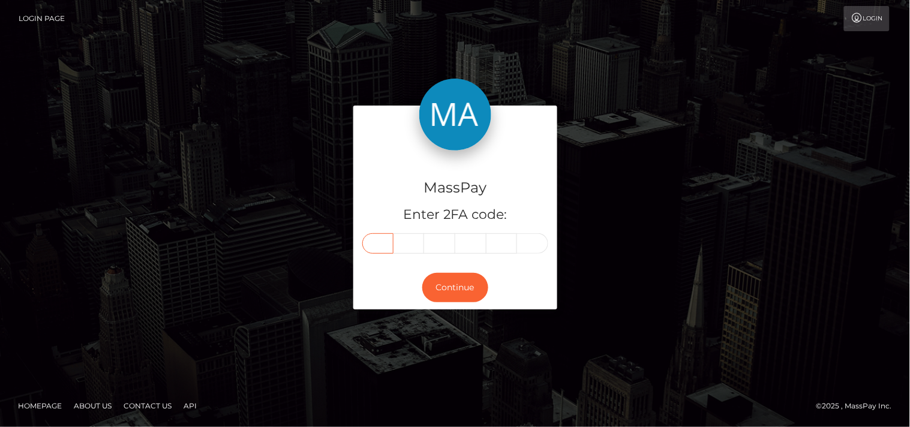
click at [372, 245] on input "text" at bounding box center [377, 243] width 31 height 20
click at [376, 243] on input "text" at bounding box center [377, 243] width 31 height 20
type input "6"
type input "1"
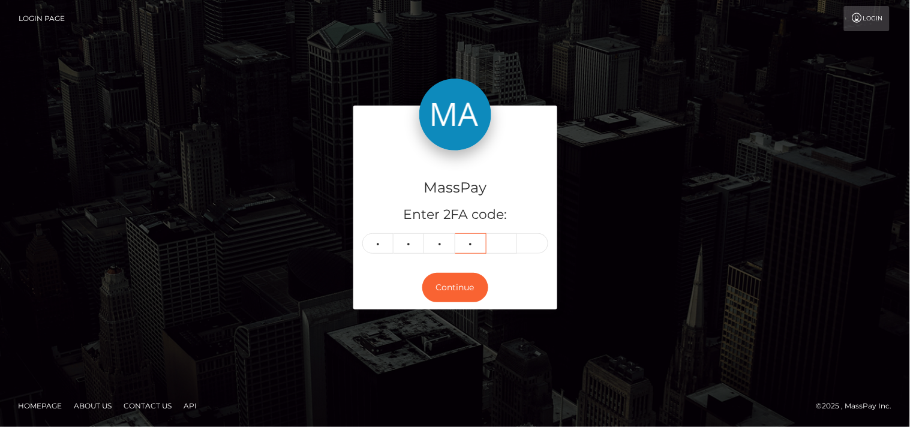
type input "5"
type input "7"
type input "6"
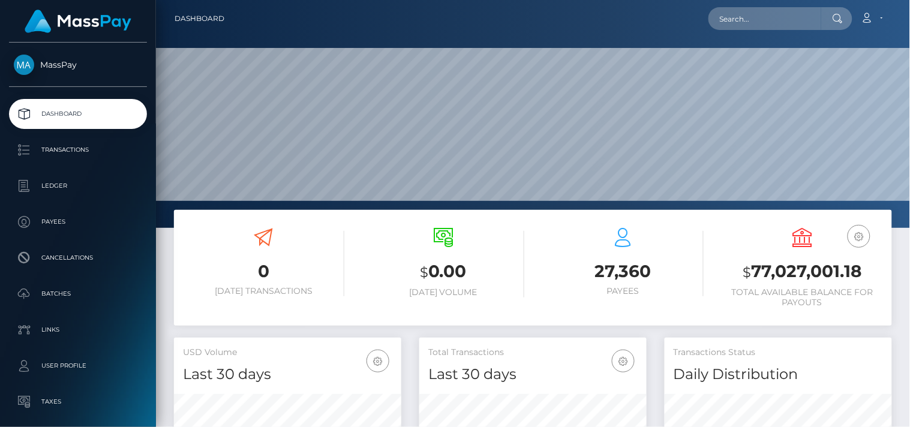
scroll to position [212, 228]
click at [762, 19] on input "text" at bounding box center [764, 18] width 113 height 23
paste input "[EMAIL_ADDRESS][DOMAIN_NAME]"
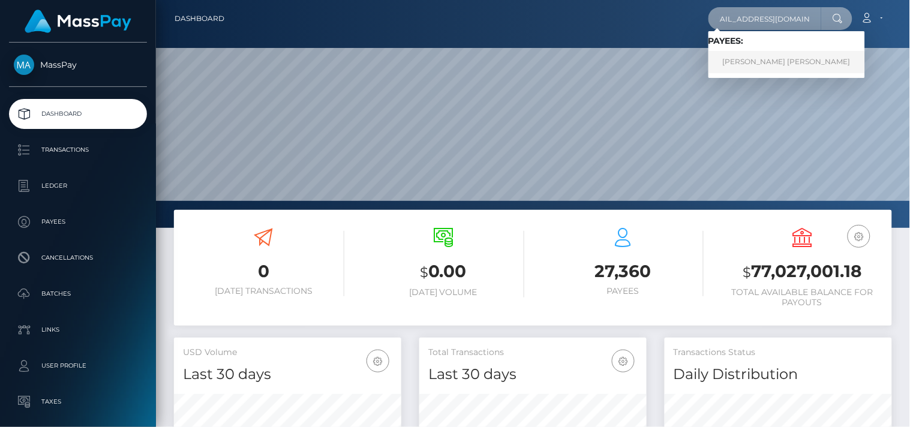
type input "[EMAIL_ADDRESS][DOMAIN_NAME]"
click at [753, 52] on link "[PERSON_NAME] [PERSON_NAME]" at bounding box center [786, 62] width 157 height 22
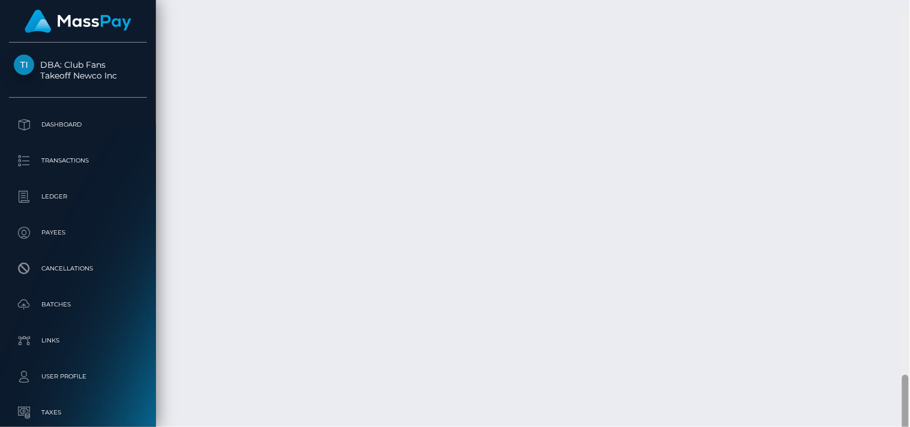
scroll to position [2443, 0]
drag, startPoint x: 908, startPoint y: 70, endPoint x: 909, endPoint y: 392, distance: 322.7
click at [909, 392] on div at bounding box center [905, 213] width 9 height 428
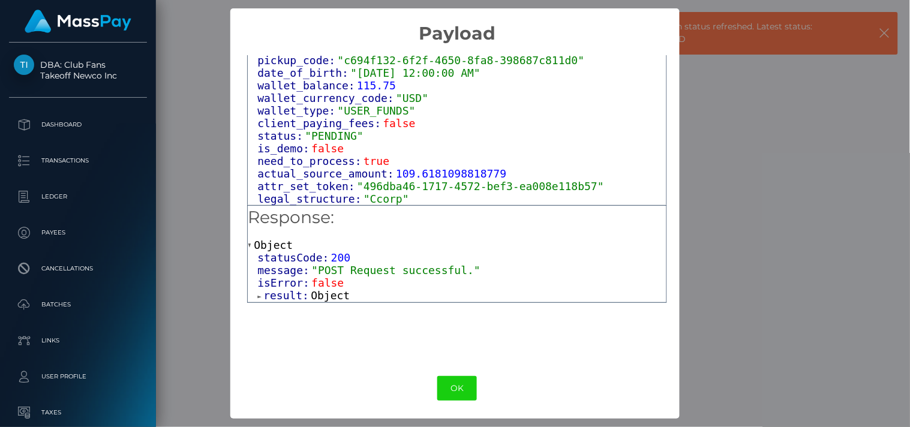
scroll to position [734, 0]
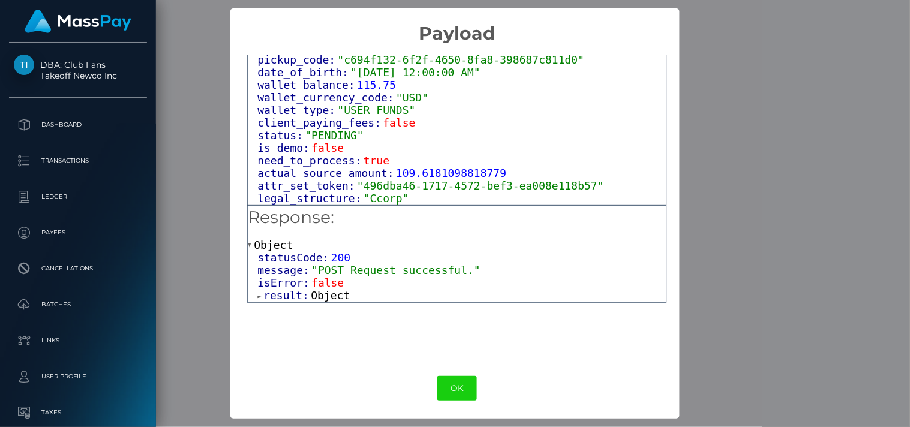
click at [585, 227] on h5 "Response:" at bounding box center [457, 218] width 419 height 24
click at [326, 296] on span "Object" at bounding box center [330, 295] width 39 height 13
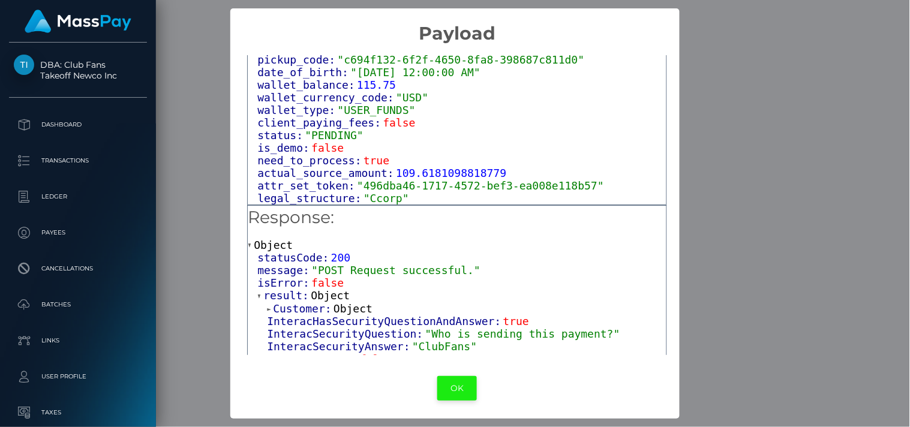
click at [457, 387] on button "OK" at bounding box center [457, 388] width 40 height 25
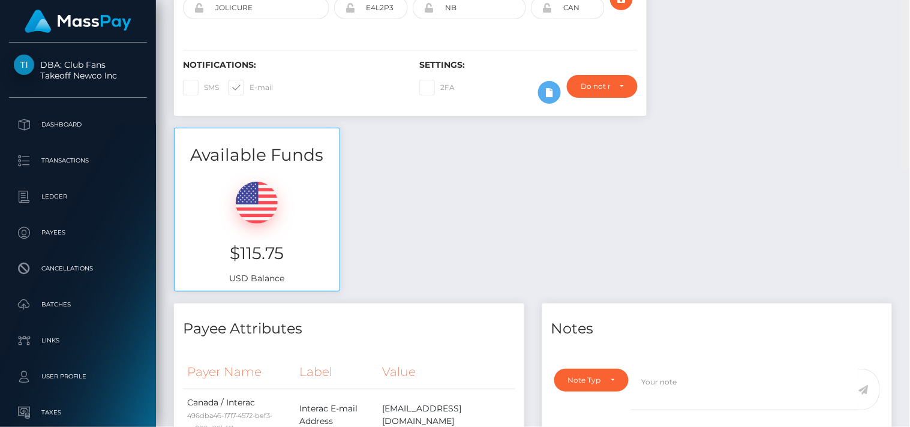
scroll to position [0, 0]
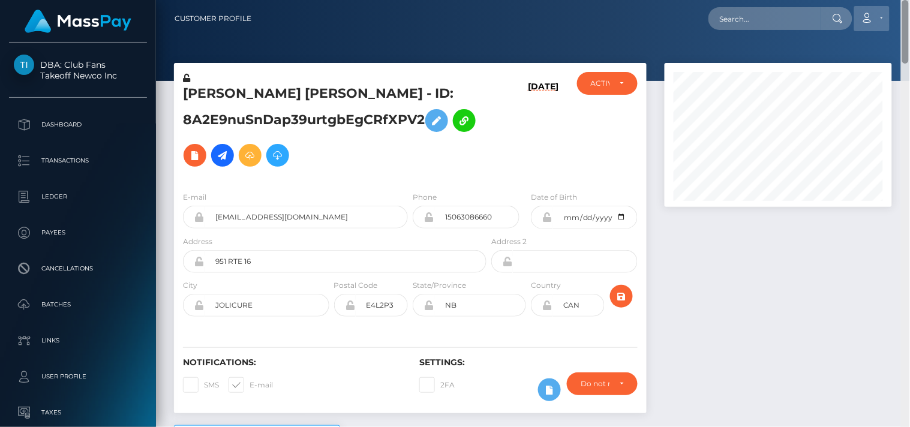
drag, startPoint x: 908, startPoint y: 384, endPoint x: 875, endPoint y: 6, distance: 379.4
click at [875, 6] on div "Customer Profile Loading... Loading..." at bounding box center [533, 213] width 754 height 427
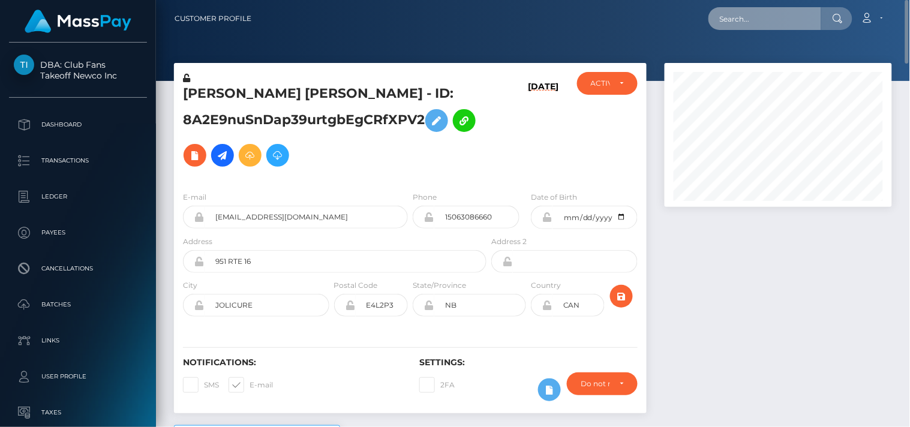
click at [740, 14] on input "text" at bounding box center [764, 18] width 113 height 23
paste input "heymarylin.10@icloud.com"
click at [771, 15] on input "heymarylin.10@icloud.com" at bounding box center [764, 18] width 113 height 23
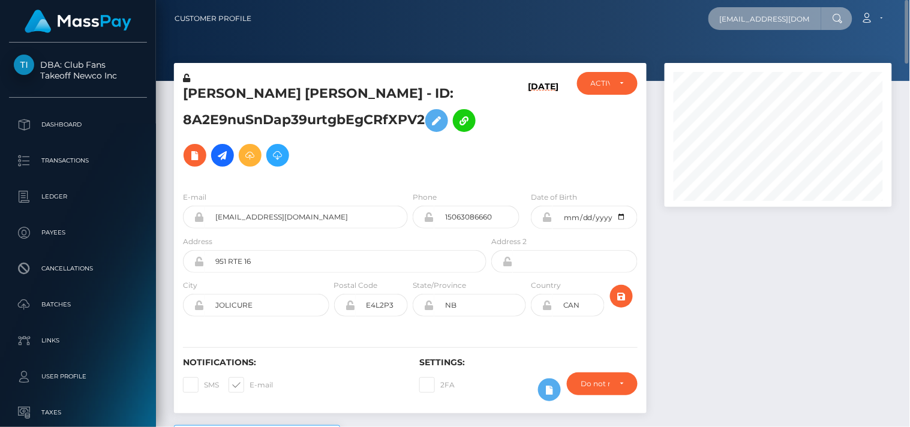
click at [771, 15] on input "heymarylin.10@icloud.com" at bounding box center [764, 18] width 113 height 23
paste input "marylinonly1998@gmail"
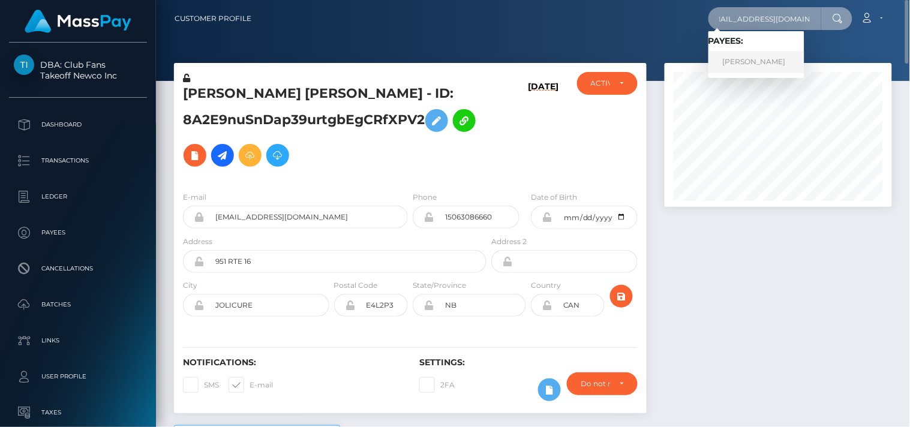
type input "[EMAIL_ADDRESS][DOMAIN_NAME]"
click at [759, 63] on link "Mary lin xena Sarcon" at bounding box center [756, 62] width 96 height 22
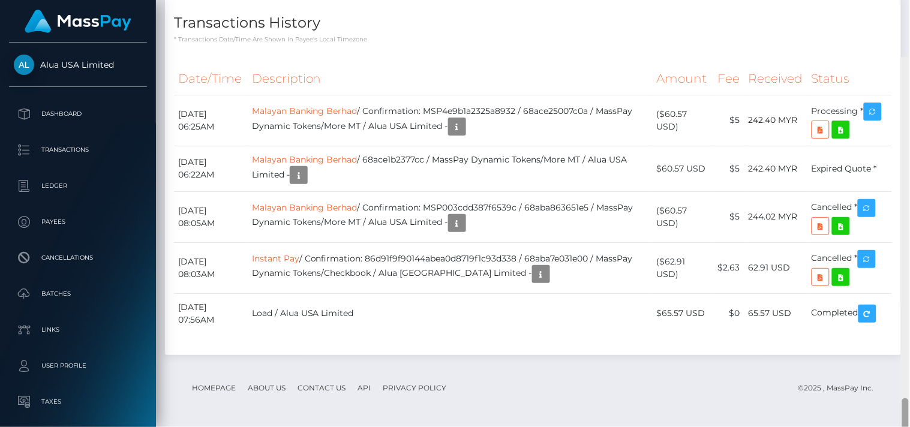
scroll to position [1891, 0]
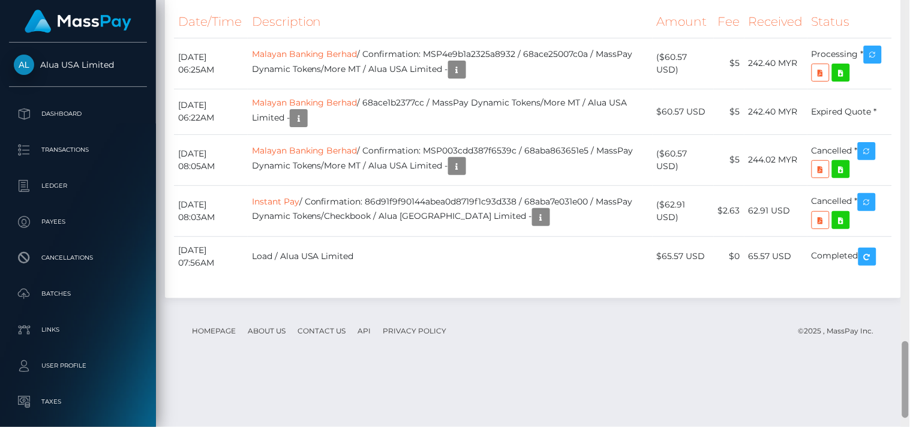
drag, startPoint x: 906, startPoint y: 77, endPoint x: 909, endPoint y: 373, distance: 296.3
click at [909, 373] on div at bounding box center [905, 214] width 9 height 428
click at [869, 62] on icon "button" at bounding box center [873, 54] width 14 height 15
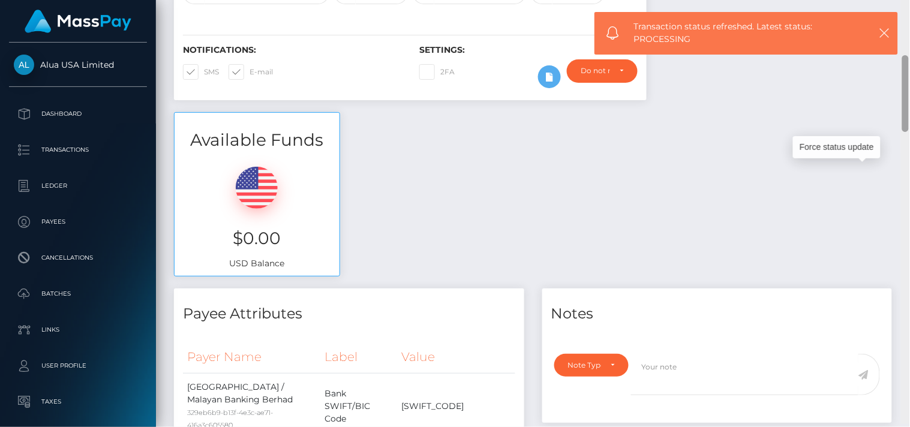
drag, startPoint x: 903, startPoint y: 363, endPoint x: 873, endPoint y: 80, distance: 284.1
click at [873, 80] on div "Customer Profile Loading... Loading..." at bounding box center [533, 213] width 754 height 427
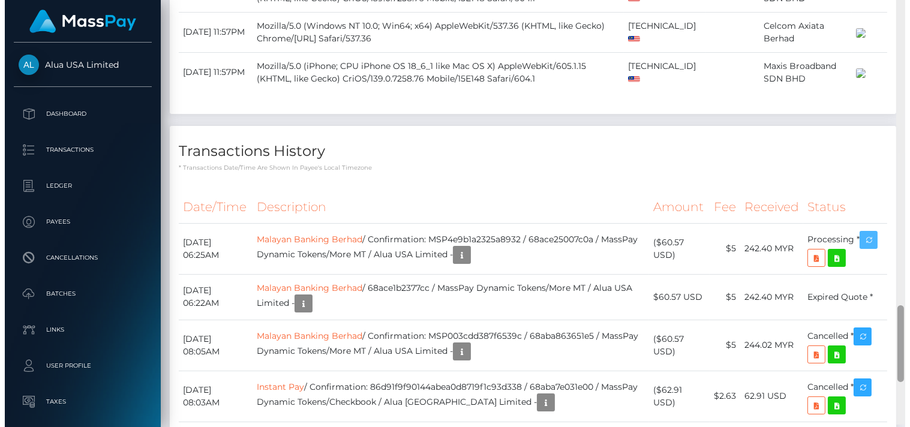
scroll to position [1744, 0]
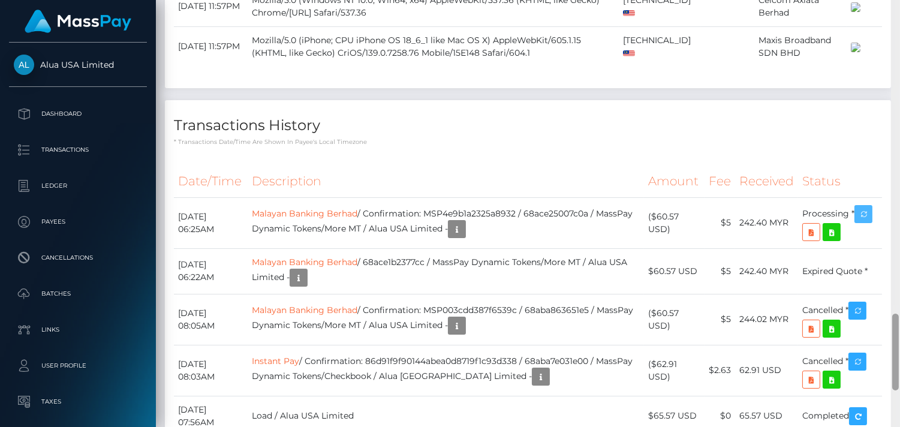
drag, startPoint x: 896, startPoint y: 117, endPoint x: 909, endPoint y: 373, distance: 256.5
click at [900, 373] on html "Alua USA Limited Dashboard Transactions Ledger Payees Batches" at bounding box center [450, 213] width 900 height 427
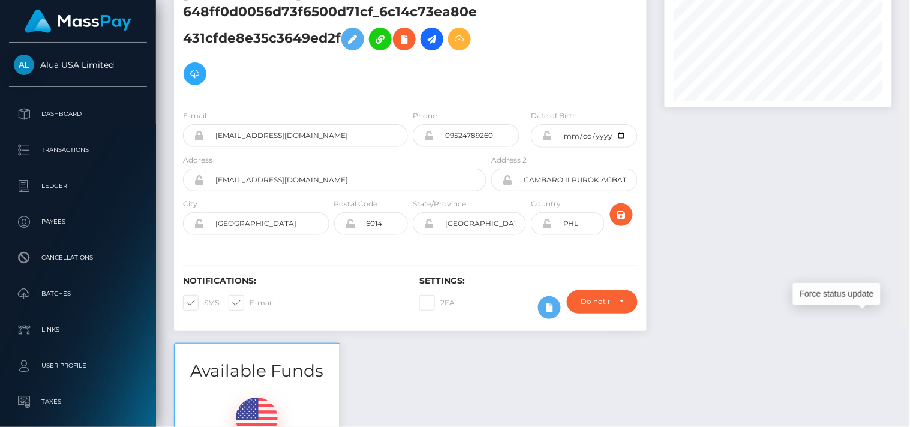
scroll to position [0, 0]
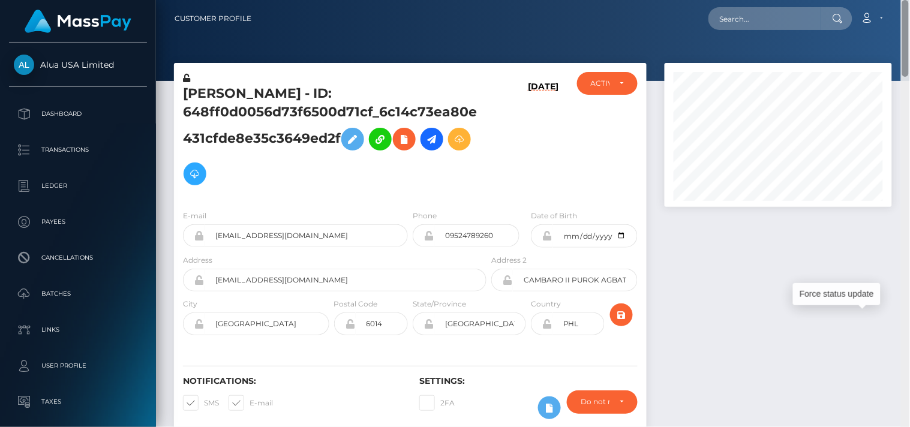
drag, startPoint x: 907, startPoint y: 368, endPoint x: 831, endPoint y: 3, distance: 373.2
click at [831, 3] on div "Customer Profile Loading... Loading..." at bounding box center [533, 213] width 754 height 427
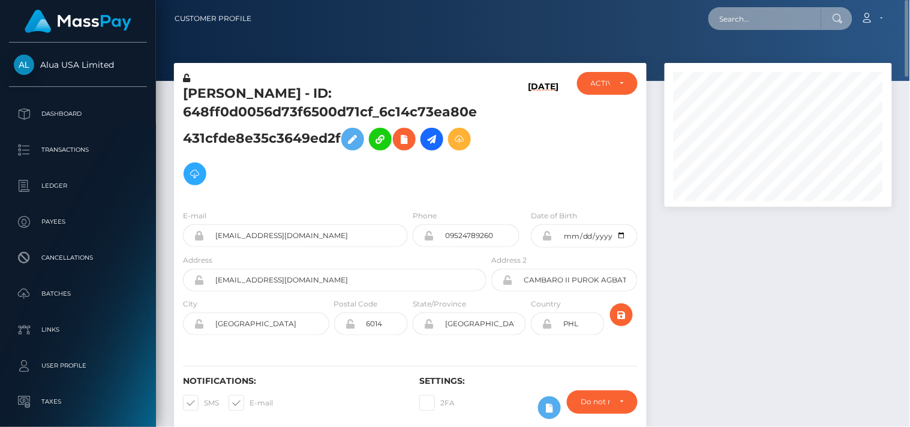
click at [794, 15] on input "text" at bounding box center [764, 18] width 113 height 23
paste input "[EMAIL_ADDRESS][DOMAIN_NAME]"
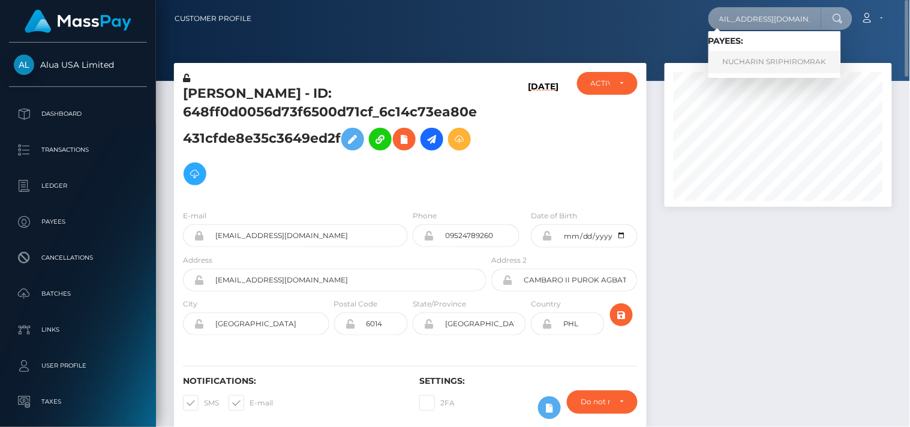
type input "[EMAIL_ADDRESS][DOMAIN_NAME]"
click at [776, 61] on link "NUCHARIN SRIPHIROMRAK" at bounding box center [774, 62] width 133 height 22
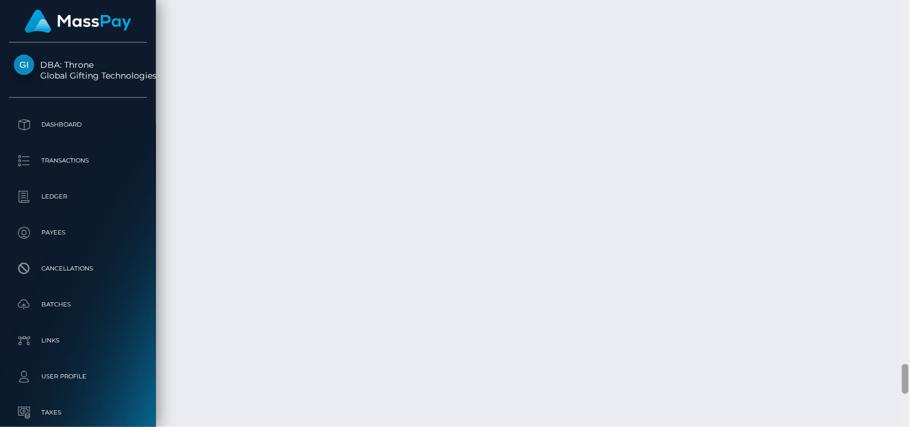
scroll to position [5138, 0]
drag, startPoint x: 906, startPoint y: 26, endPoint x: 906, endPoint y: 383, distance: 356.3
click at [906, 383] on div at bounding box center [905, 397] width 7 height 30
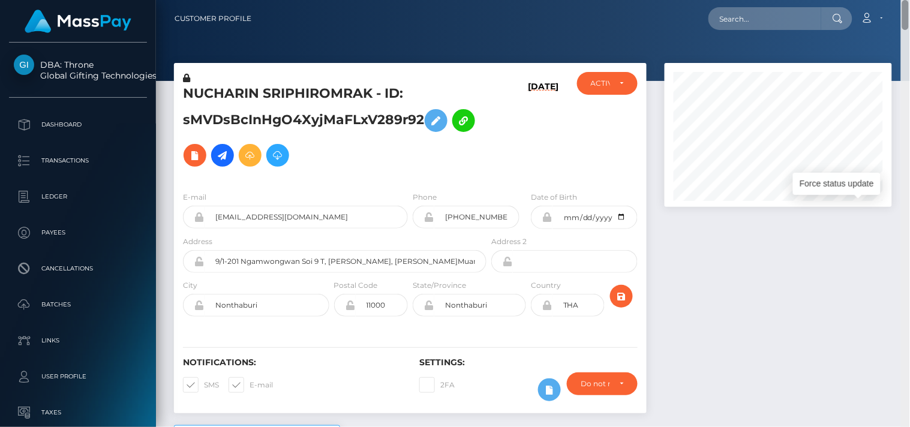
drag, startPoint x: 906, startPoint y: 370, endPoint x: 864, endPoint y: -14, distance: 386.1
click at [864, 0] on html "DBA: Throne Global Gifting Technologies Inc Dashboard Transactions Ledger Payee…" at bounding box center [455, 213] width 910 height 427
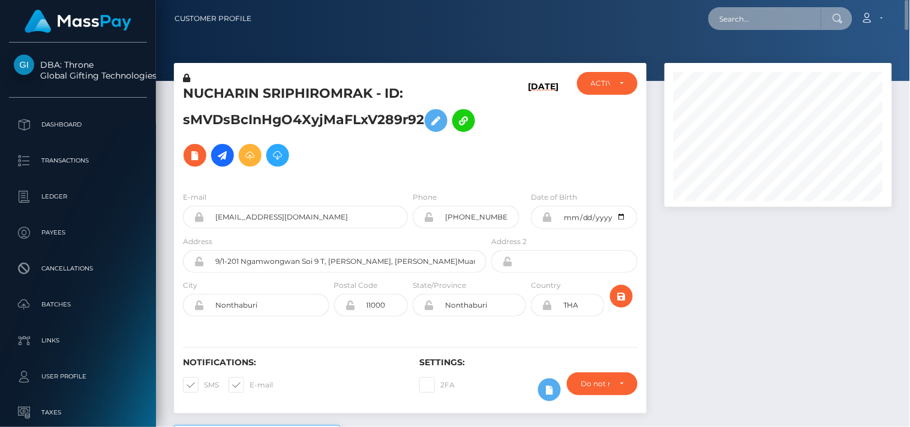
click at [783, 12] on input "text" at bounding box center [764, 18] width 113 height 23
paste input "[EMAIL_ADDRESS][DOMAIN_NAME]"
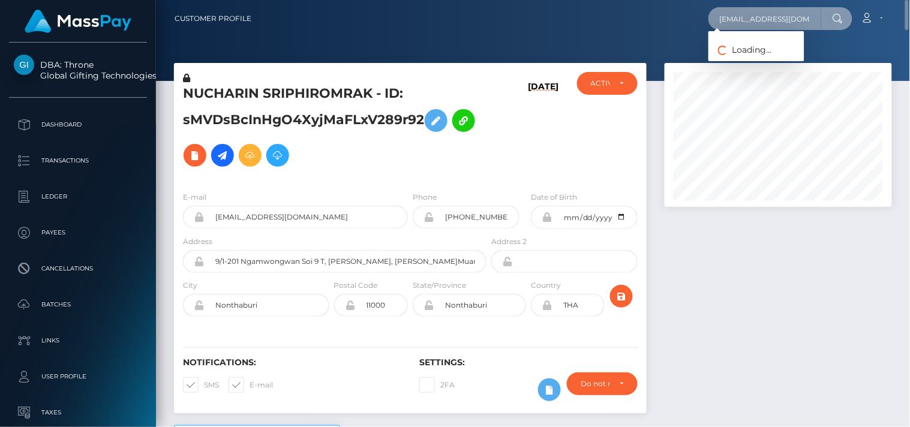
scroll to position [0, 13]
type input "[EMAIL_ADDRESS][DOMAIN_NAME]"
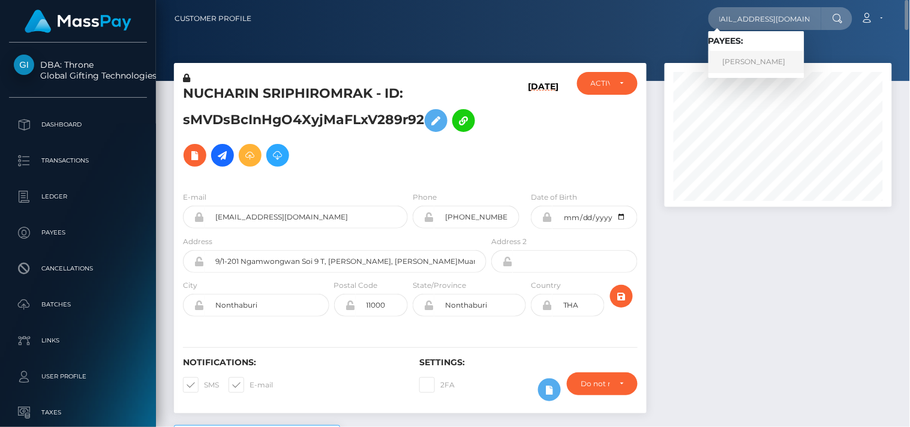
scroll to position [0, 0]
click at [758, 57] on link "Arlene Young" at bounding box center [756, 62] width 96 height 22
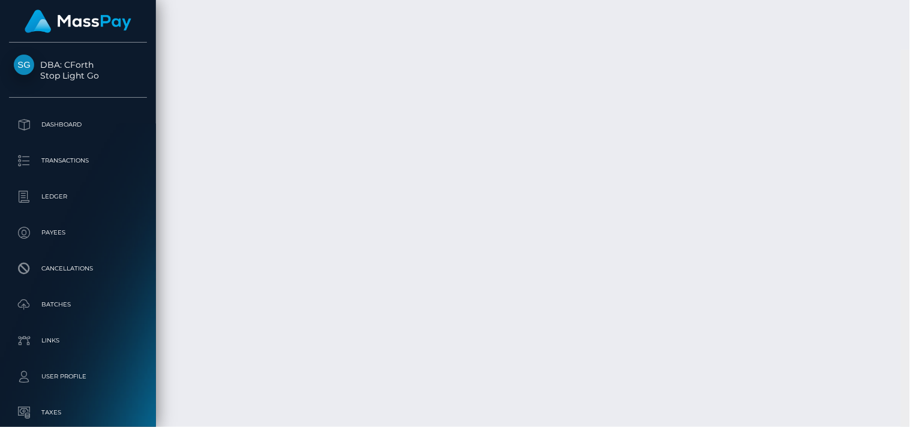
scroll to position [3516, 0]
drag, startPoint x: 904, startPoint y: 52, endPoint x: 909, endPoint y: 416, distance: 364.2
click at [909, 416] on div at bounding box center [905, 214] width 9 height 428
click at [904, 398] on div at bounding box center [905, 405] width 7 height 46
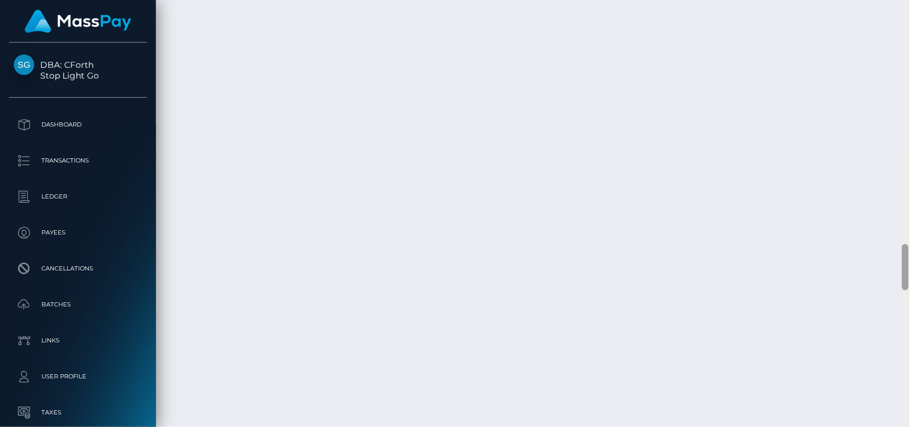
scroll to position [2233, 0]
drag, startPoint x: 904, startPoint y: 398, endPoint x: 898, endPoint y: 259, distance: 139.3
click at [898, 259] on div "Customer Profile Loading... Loading..." at bounding box center [533, 213] width 754 height 427
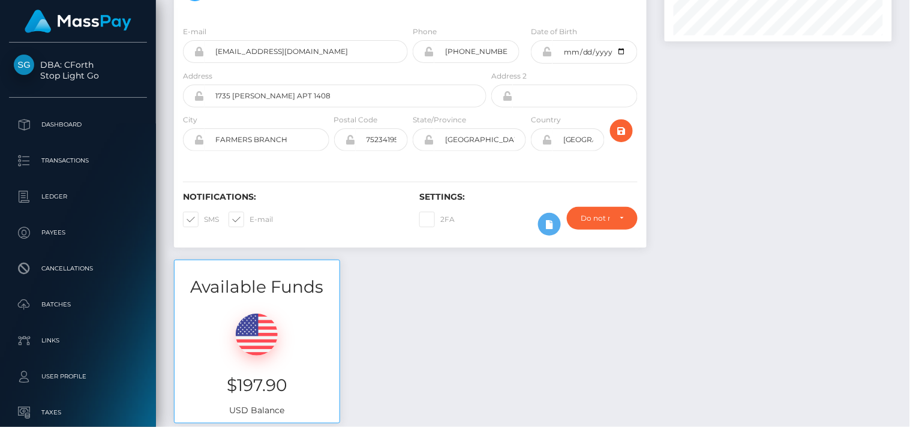
scroll to position [0, 0]
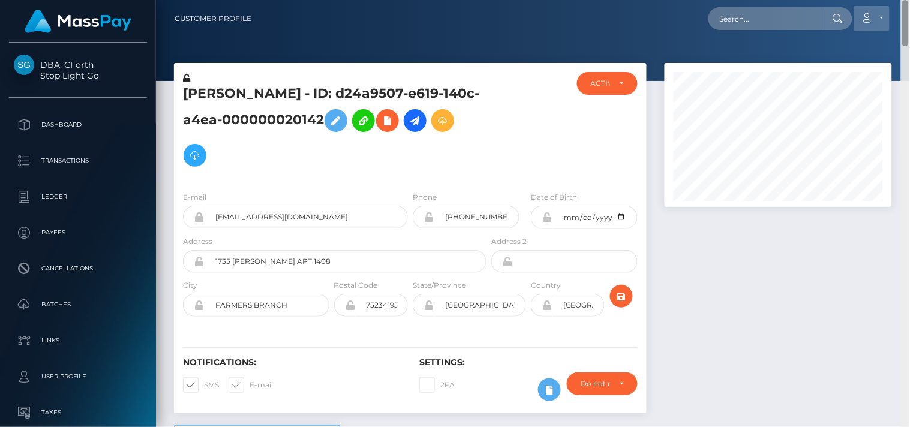
drag, startPoint x: 906, startPoint y: 259, endPoint x: 870, endPoint y: 10, distance: 250.9
click at [870, 10] on div "Customer Profile Loading... Loading..." at bounding box center [533, 213] width 754 height 427
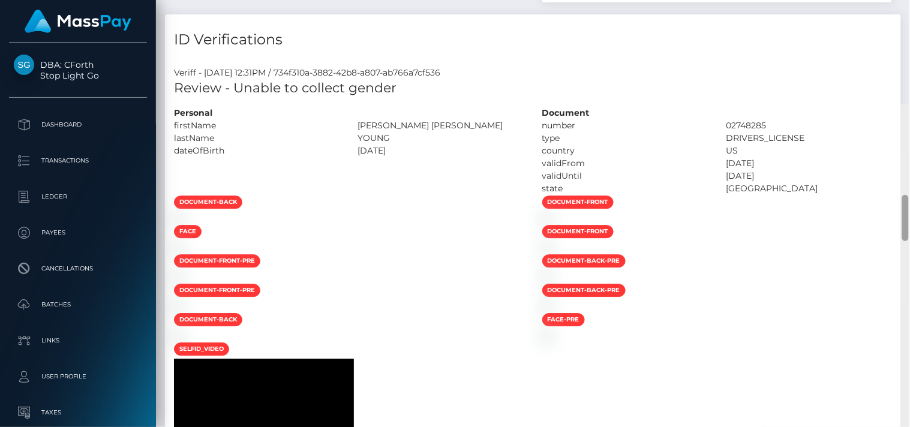
scroll to position [727, 0]
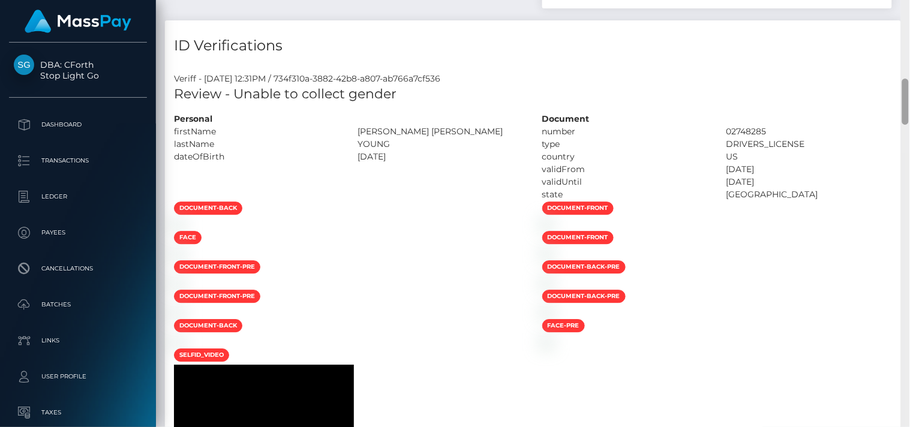
drag, startPoint x: 906, startPoint y: 58, endPoint x: 876, endPoint y: 102, distance: 53.1
click at [876, 102] on div "Customer Profile Loading... Loading..." at bounding box center [533, 213] width 754 height 427
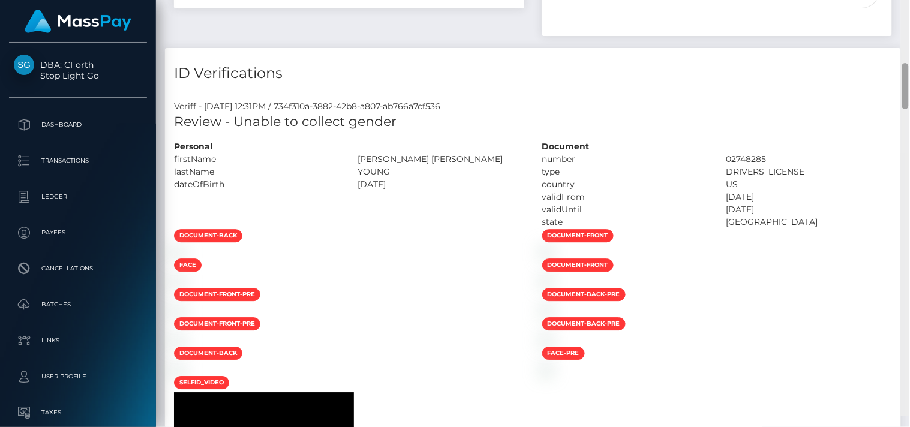
scroll to position [660, 0]
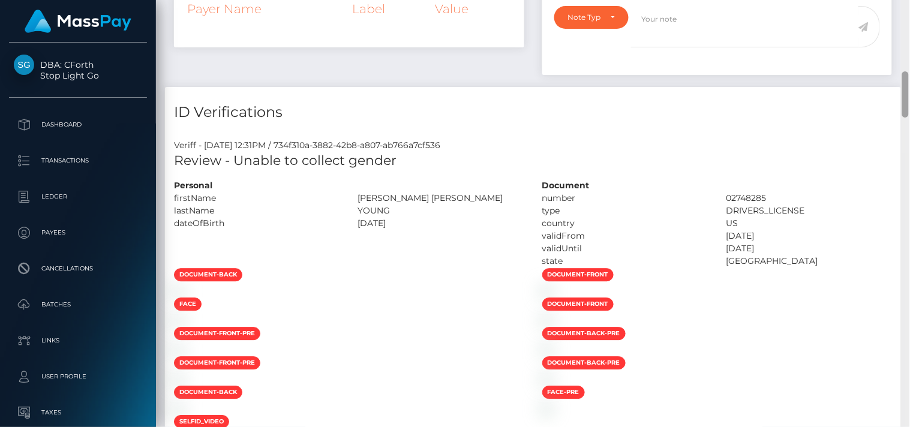
drag, startPoint x: 906, startPoint y: 101, endPoint x: 906, endPoint y: 94, distance: 7.2
click at [906, 94] on div at bounding box center [905, 94] width 7 height 46
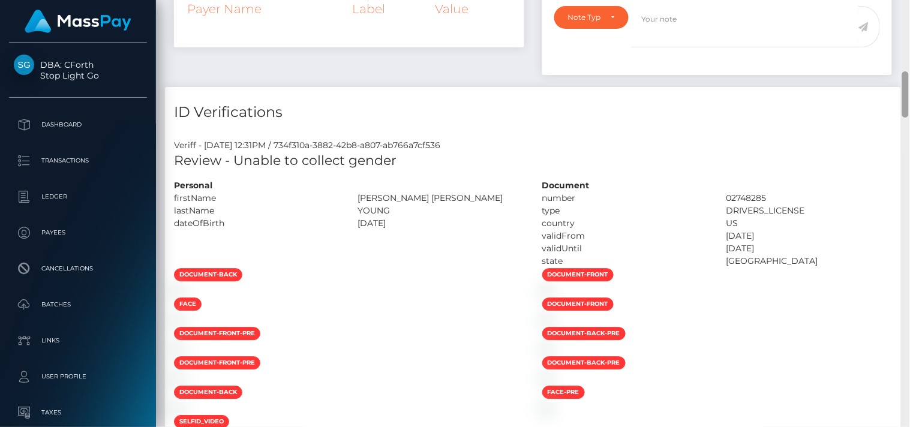
click at [906, 94] on div at bounding box center [905, 94] width 7 height 46
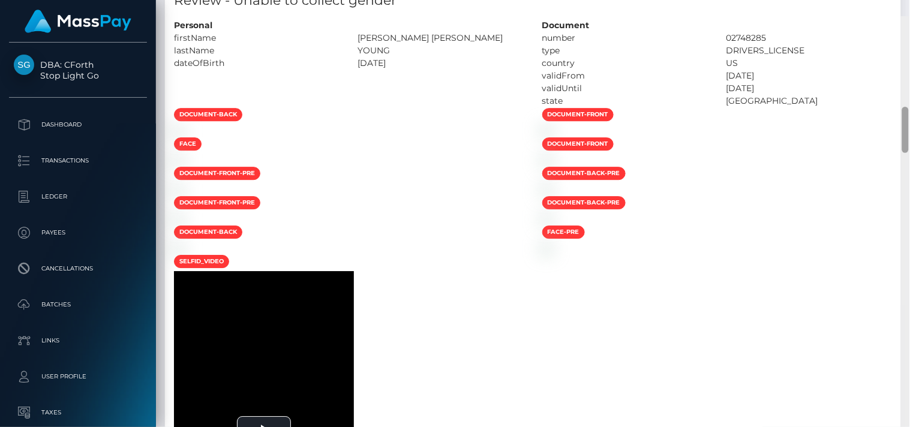
scroll to position [843, 0]
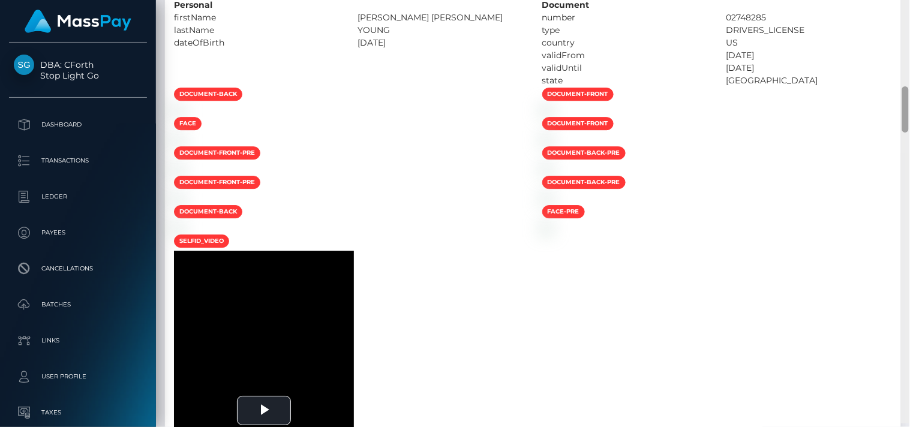
drag, startPoint x: 906, startPoint y: 91, endPoint x: 905, endPoint y: 110, distance: 19.8
click at [905, 110] on div at bounding box center [905, 109] width 7 height 46
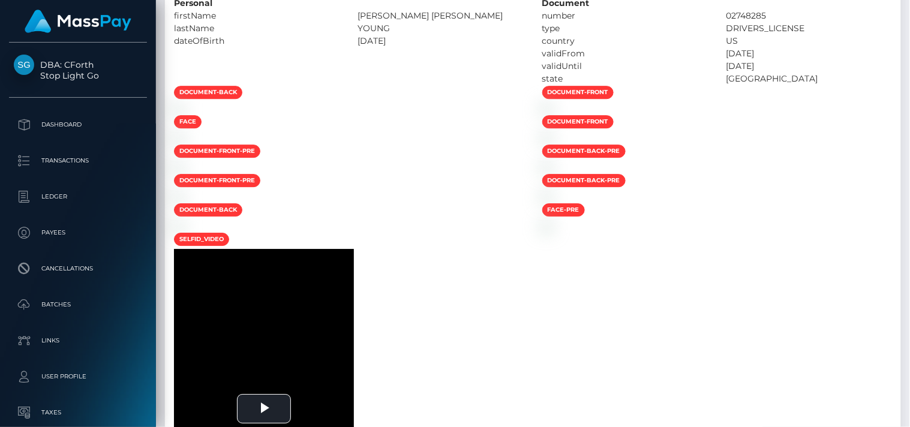
scroll to position [1271, 0]
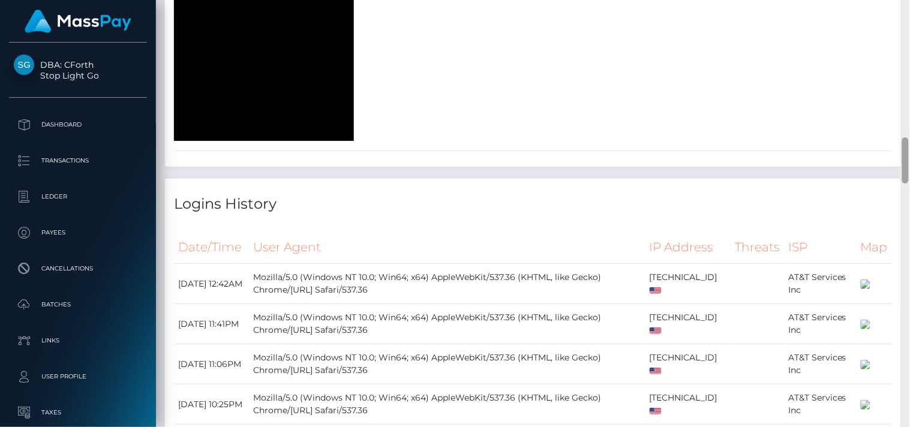
click at [902, 112] on div at bounding box center [905, 214] width 9 height 428
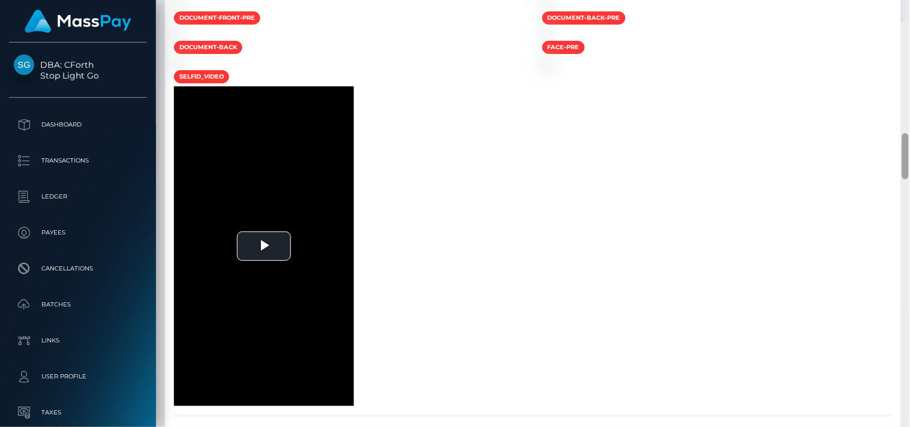
scroll to position [1028, 0]
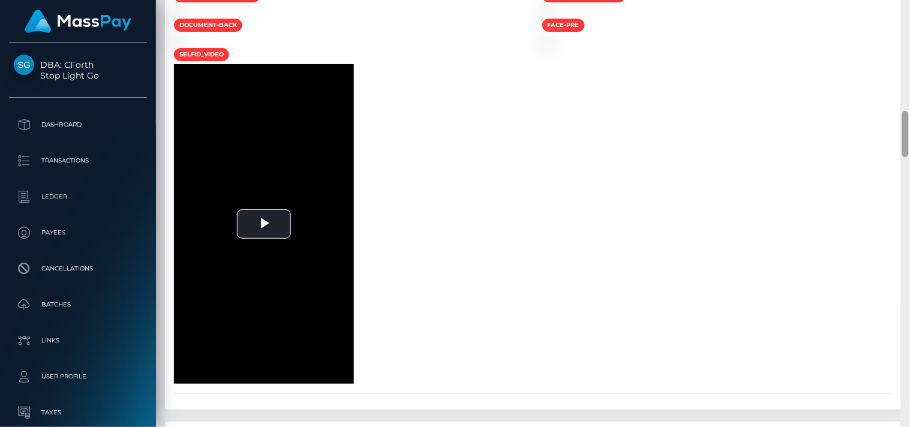
drag, startPoint x: 908, startPoint y: 164, endPoint x: 909, endPoint y: 138, distance: 26.4
click at [909, 138] on div at bounding box center [905, 214] width 9 height 428
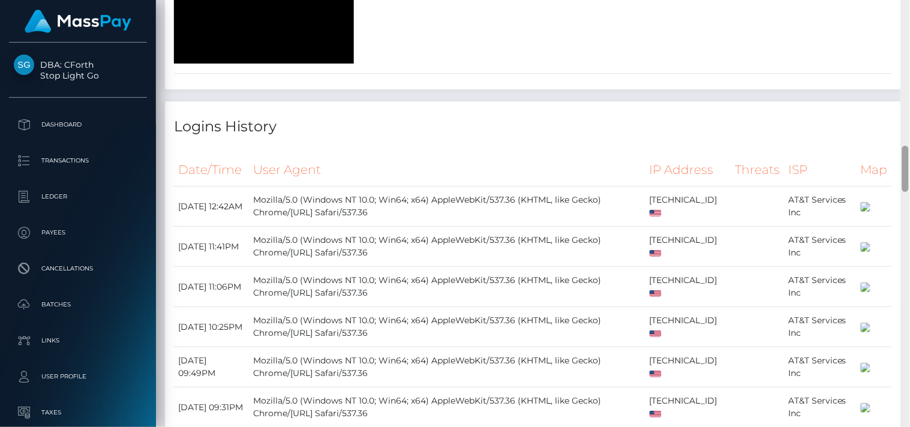
drag, startPoint x: 909, startPoint y: 141, endPoint x: 909, endPoint y: 176, distance: 35.4
click at [909, 176] on div at bounding box center [905, 214] width 9 height 428
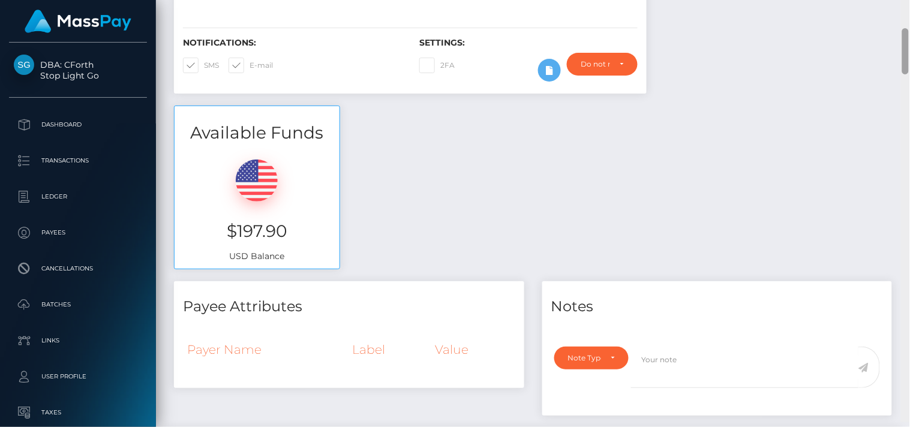
scroll to position [265, 0]
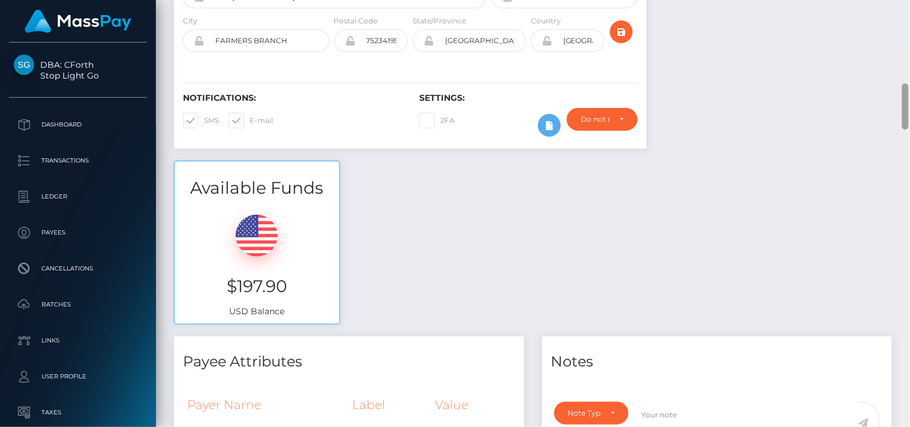
drag, startPoint x: 907, startPoint y: 175, endPoint x: 902, endPoint y: 56, distance: 118.3
click at [902, 56] on div at bounding box center [905, 264] width 9 height 428
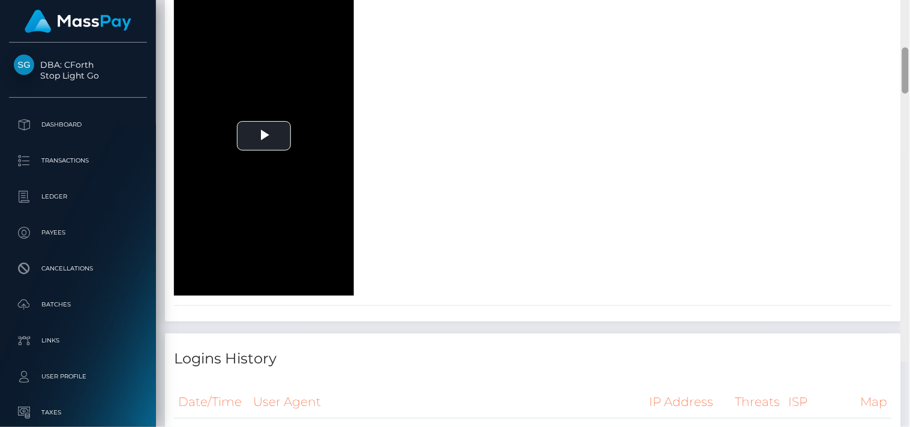
scroll to position [983, 0]
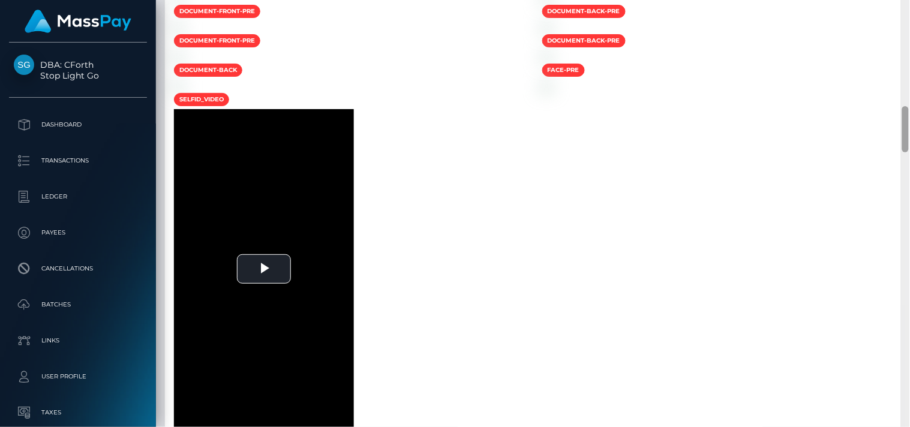
drag, startPoint x: 905, startPoint y: 43, endPoint x: 909, endPoint y: 121, distance: 78.1
click at [909, 121] on div at bounding box center [905, 129] width 7 height 46
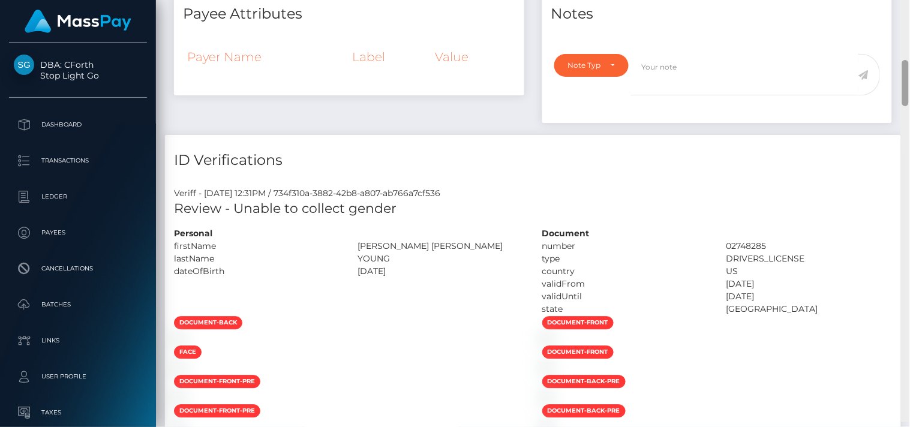
scroll to position [629, 0]
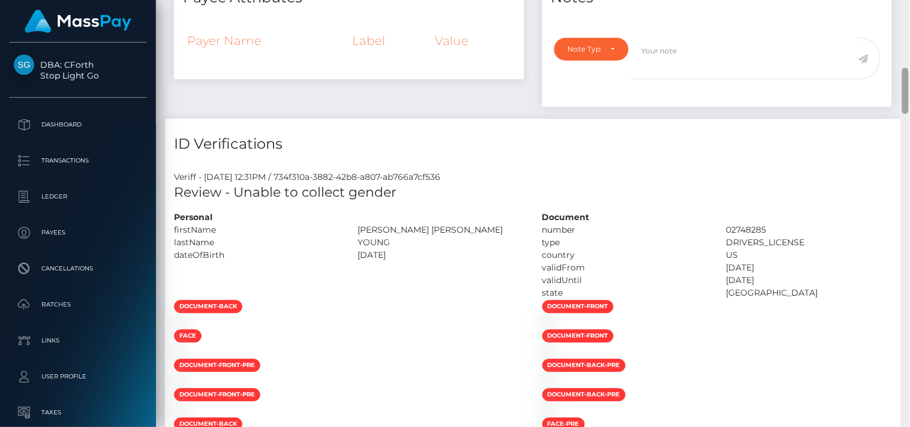
drag, startPoint x: 905, startPoint y: 117, endPoint x: 851, endPoint y: 79, distance: 66.2
click at [851, 79] on div "Customer Profile Loading... Loading..." at bounding box center [533, 213] width 754 height 427
drag, startPoint x: 235, startPoint y: 188, endPoint x: 413, endPoint y: 200, distance: 178.0
click at [413, 200] on h5 "Review - Unable to collect gender" at bounding box center [533, 193] width 718 height 19
copy h5 "Unable to collect gender"
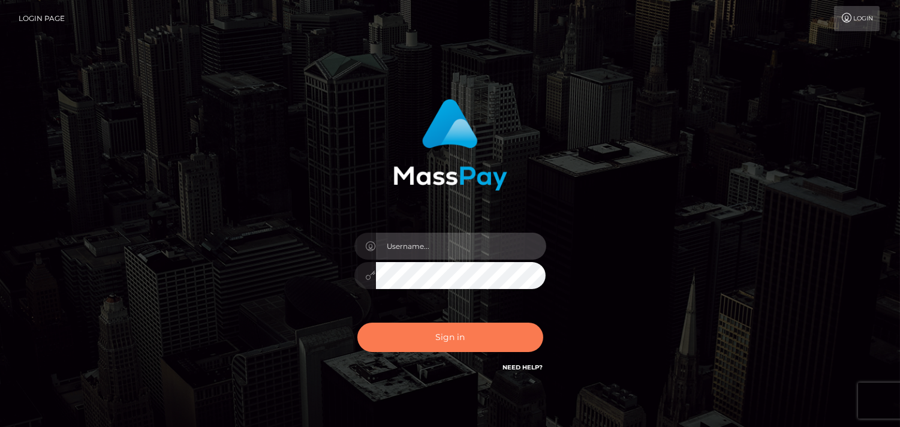
type input "[DOMAIN_NAME]"
click at [450, 343] on button "Sign in" at bounding box center [451, 337] width 186 height 29
type input "Pk.es"
click at [446, 338] on button "Sign in" at bounding box center [451, 337] width 186 height 29
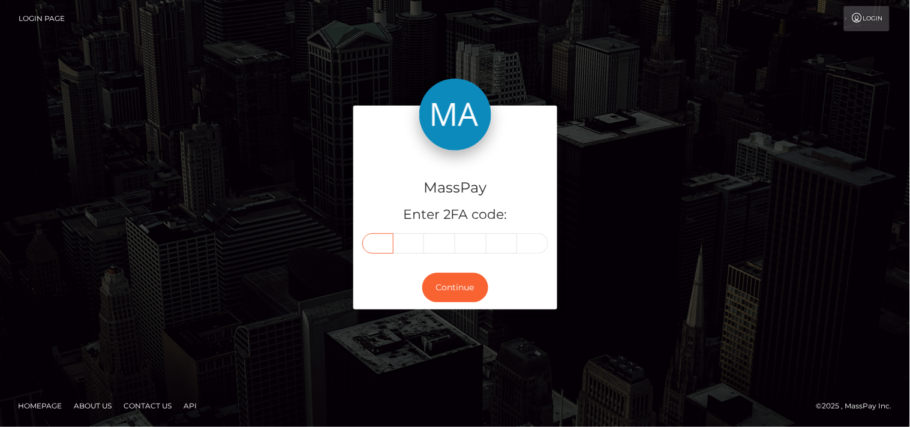
click at [374, 242] on input "text" at bounding box center [377, 243] width 31 height 20
type input "1"
type input "8"
type input "6"
type input "7"
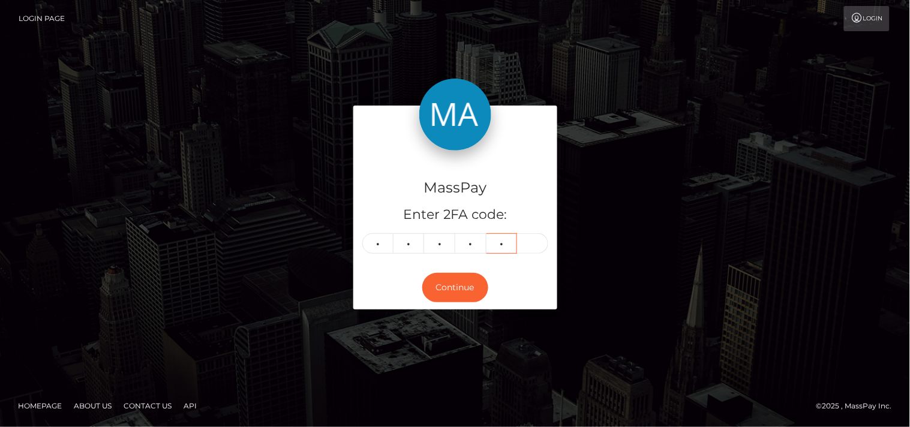
type input "9"
type input "2"
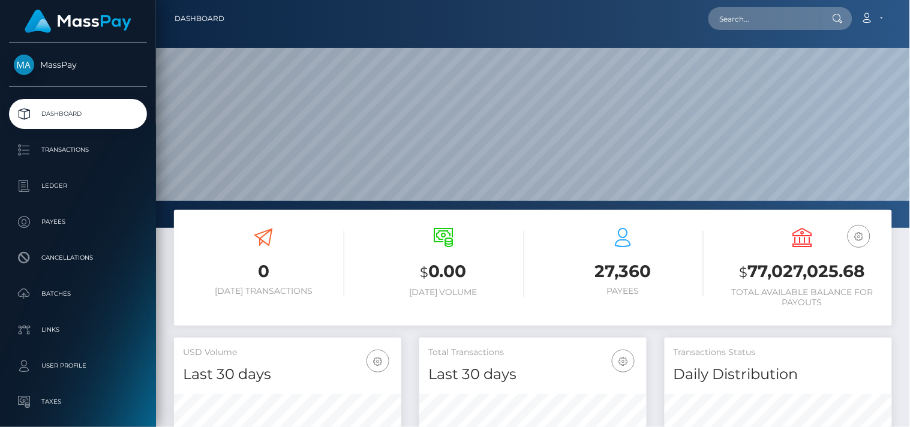
scroll to position [212, 228]
click at [725, 15] on input "text" at bounding box center [764, 18] width 113 height 23
paste input "[EMAIL_ADDRESS][PERSON_NAME][DOMAIN_NAME]"
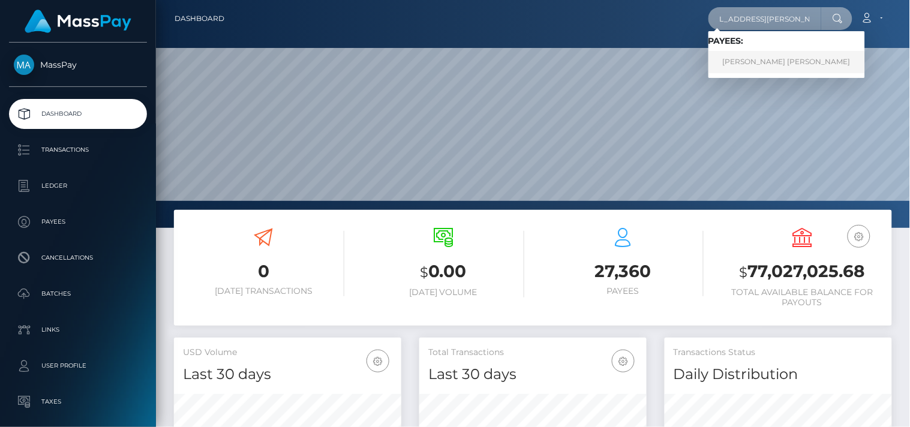
type input "[EMAIL_ADDRESS][PERSON_NAME][DOMAIN_NAME]"
click at [745, 57] on link "Mary Grace Reyes Candelario" at bounding box center [786, 62] width 157 height 22
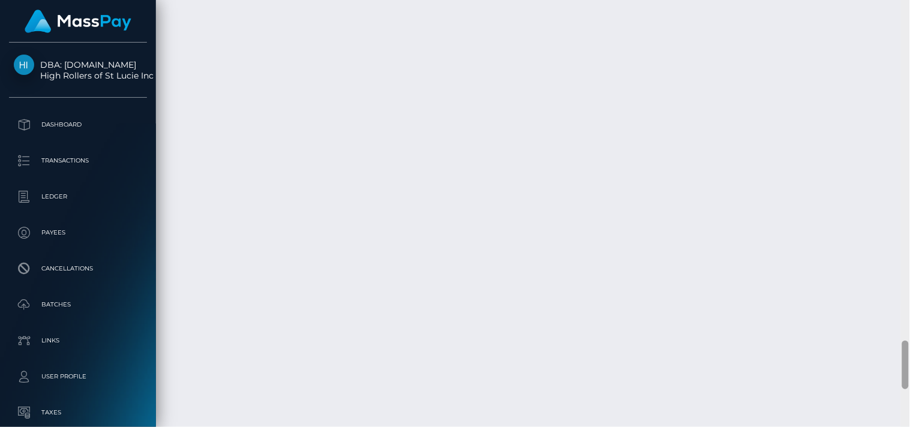
scroll to position [3074, 0]
drag, startPoint x: 908, startPoint y: 52, endPoint x: 909, endPoint y: 380, distance: 328.1
click at [909, 380] on div at bounding box center [905, 214] width 9 height 428
